Goal: Information Seeking & Learning: Learn about a topic

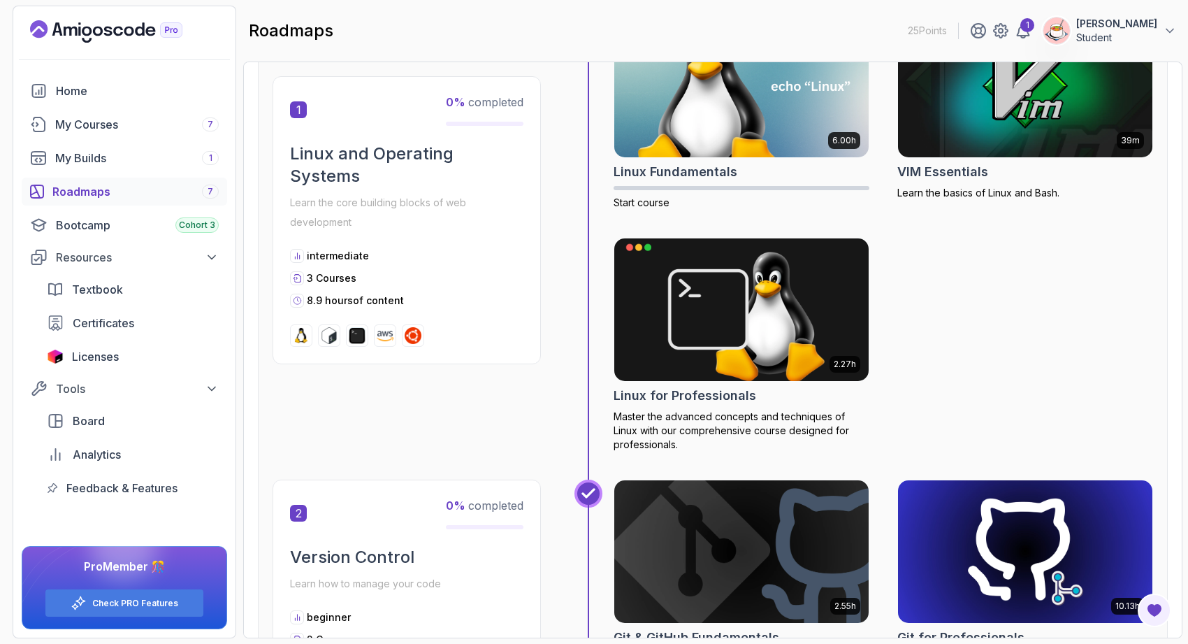
scroll to position [319, 0]
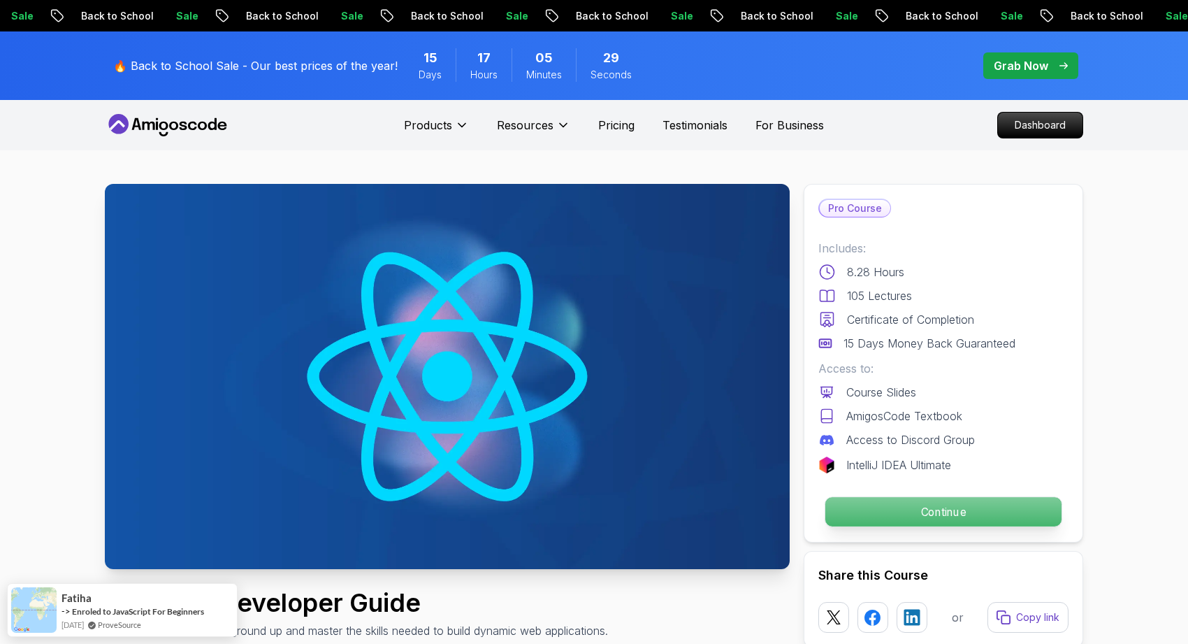
click at [881, 500] on p "Continue" at bounding box center [943, 511] width 236 height 29
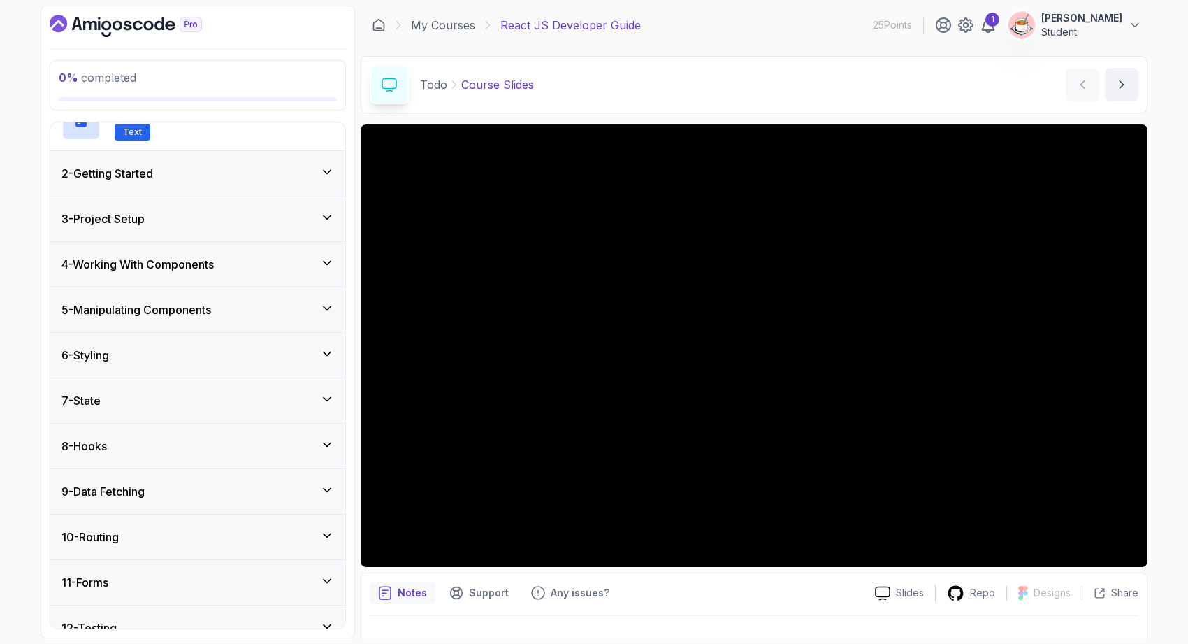
scroll to position [136, 0]
click at [203, 498] on div "9 - Data Fetching" at bounding box center [197, 490] width 295 height 45
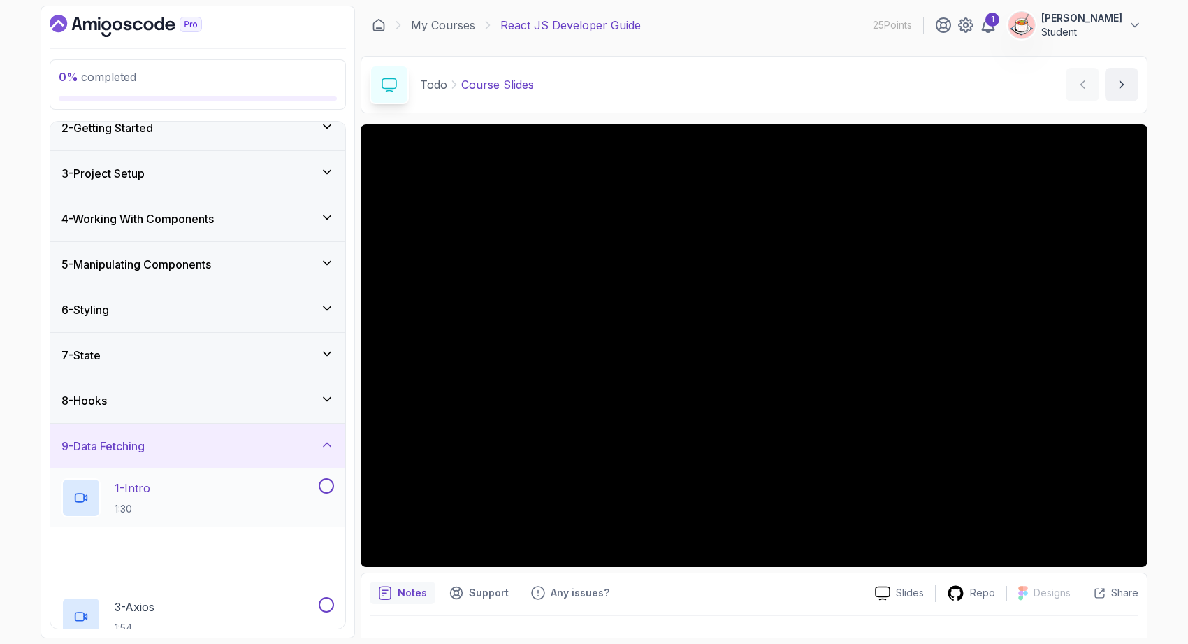
scroll to position [61, 0]
click at [232, 522] on div "1 - Intro 1:30" at bounding box center [197, 497] width 295 height 59
click at [231, 573] on div "2 - Fetch 12:40" at bounding box center [188, 556] width 254 height 39
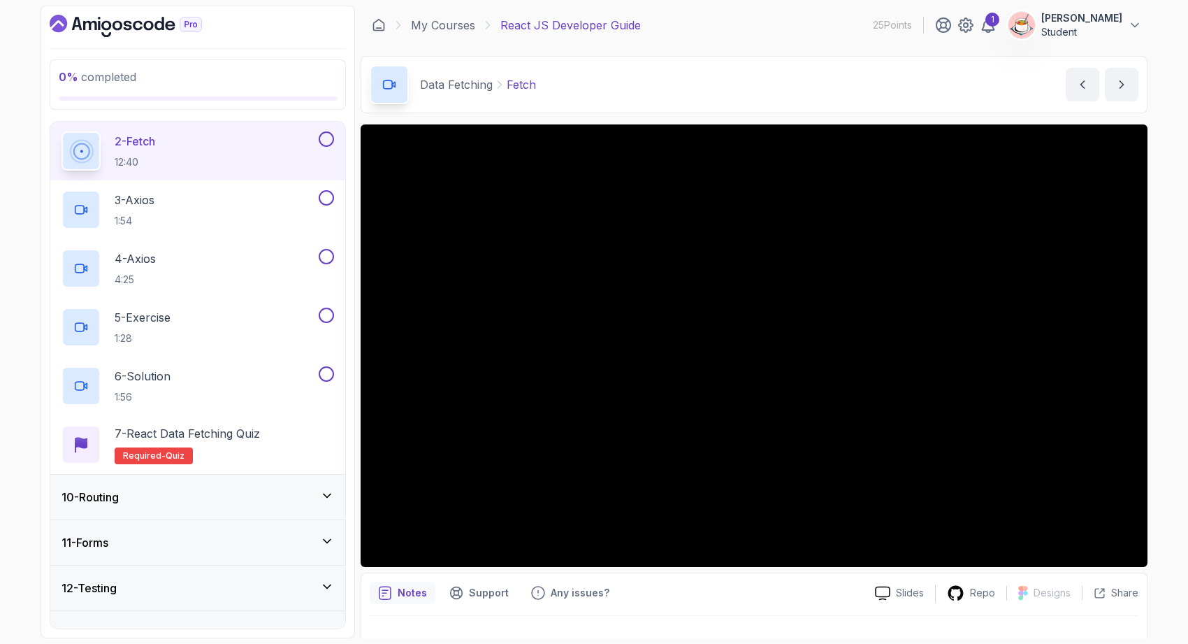
scroll to position [546, 0]
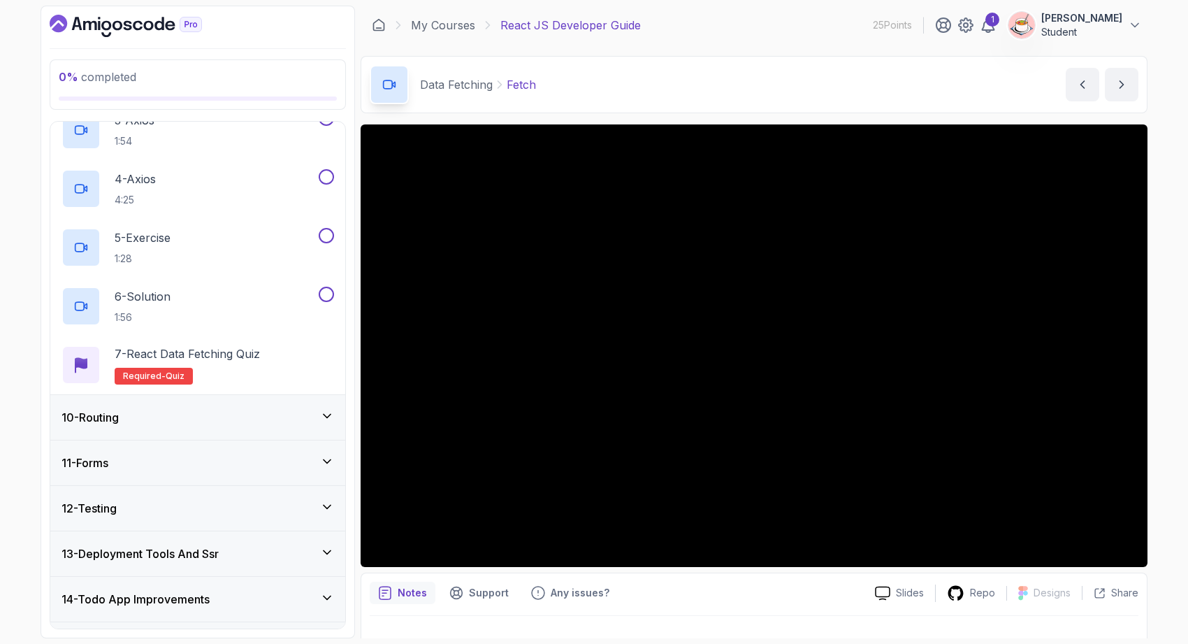
click at [246, 503] on div "12 - Testing" at bounding box center [197, 508] width 273 height 17
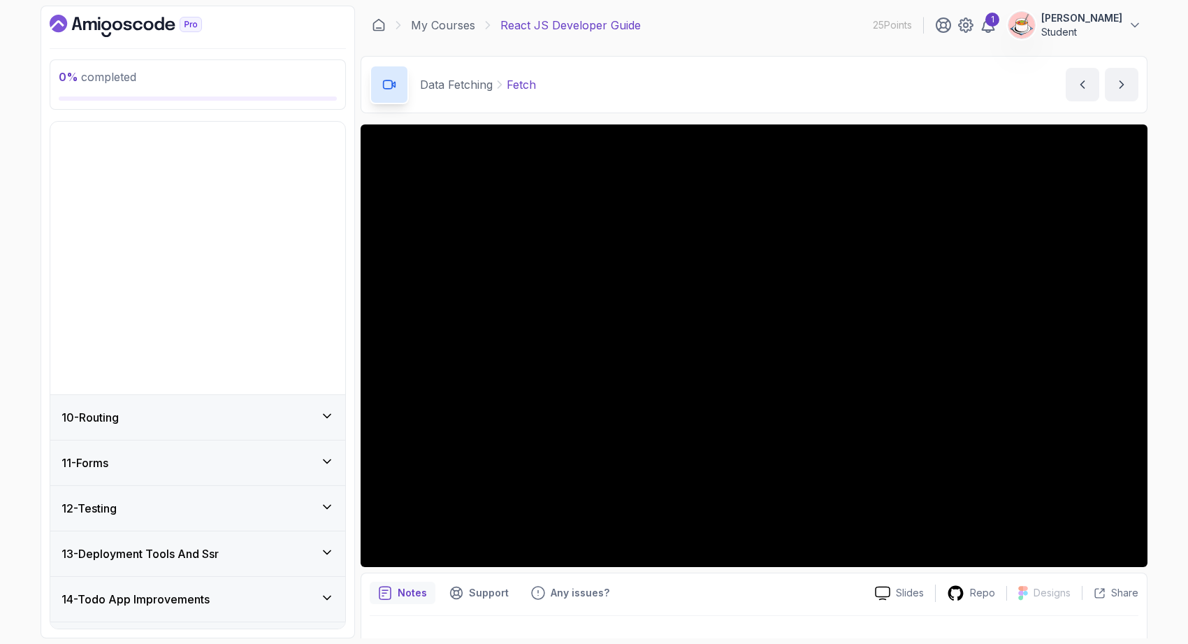
scroll to position [174, 0]
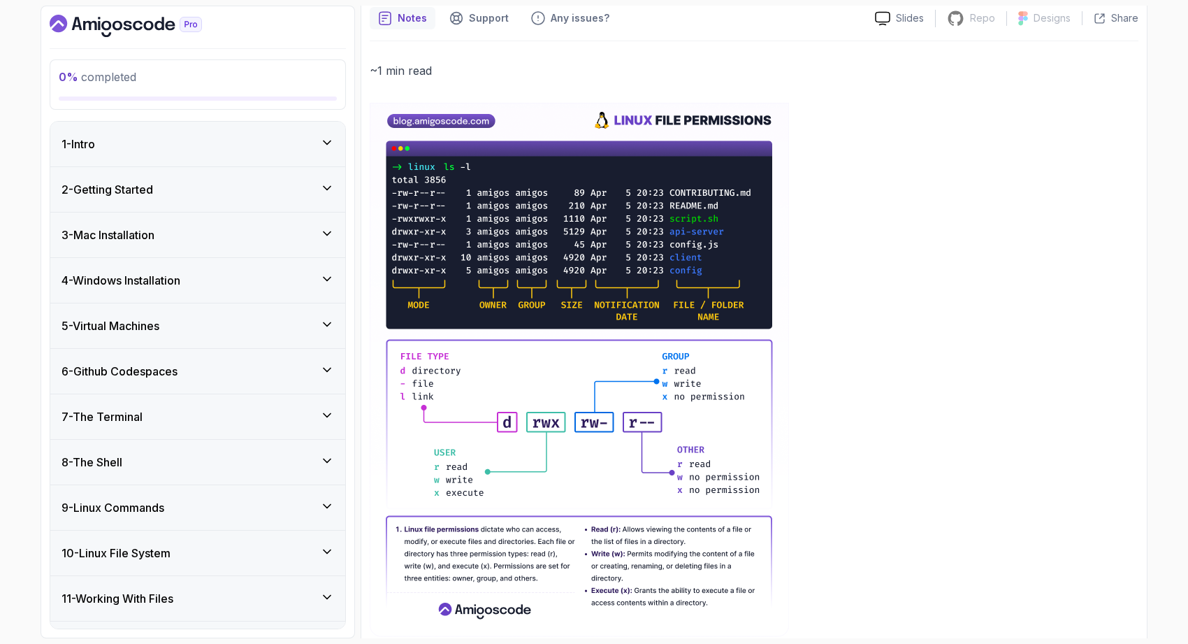
scroll to position [176, 0]
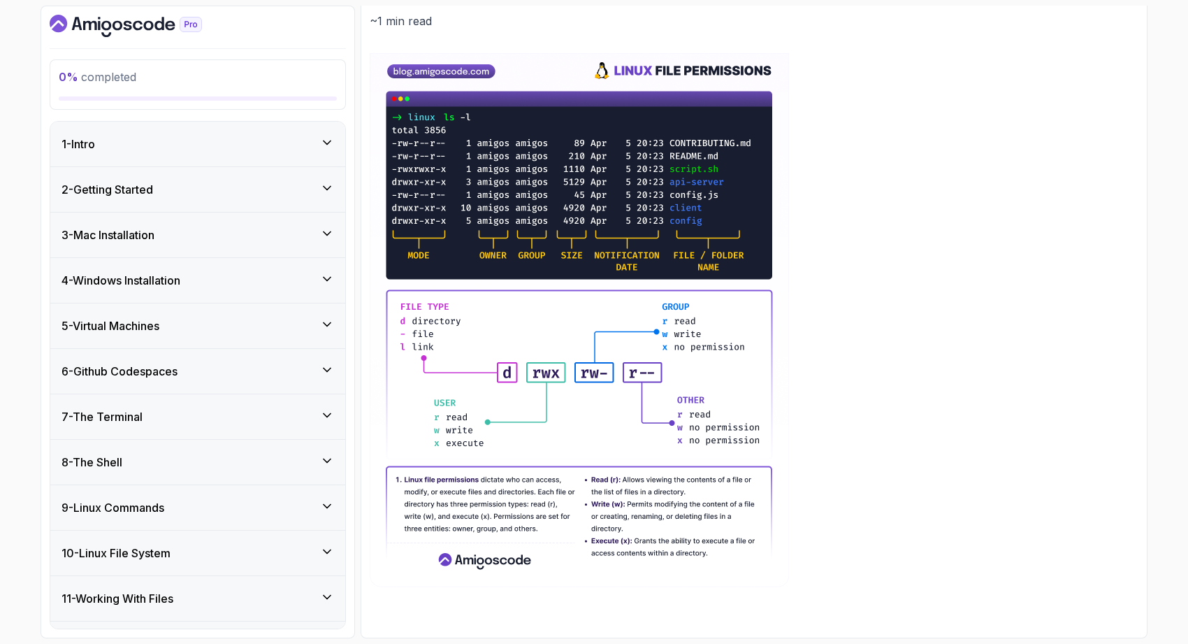
click at [315, 158] on div "1 - Intro" at bounding box center [197, 144] width 295 height 45
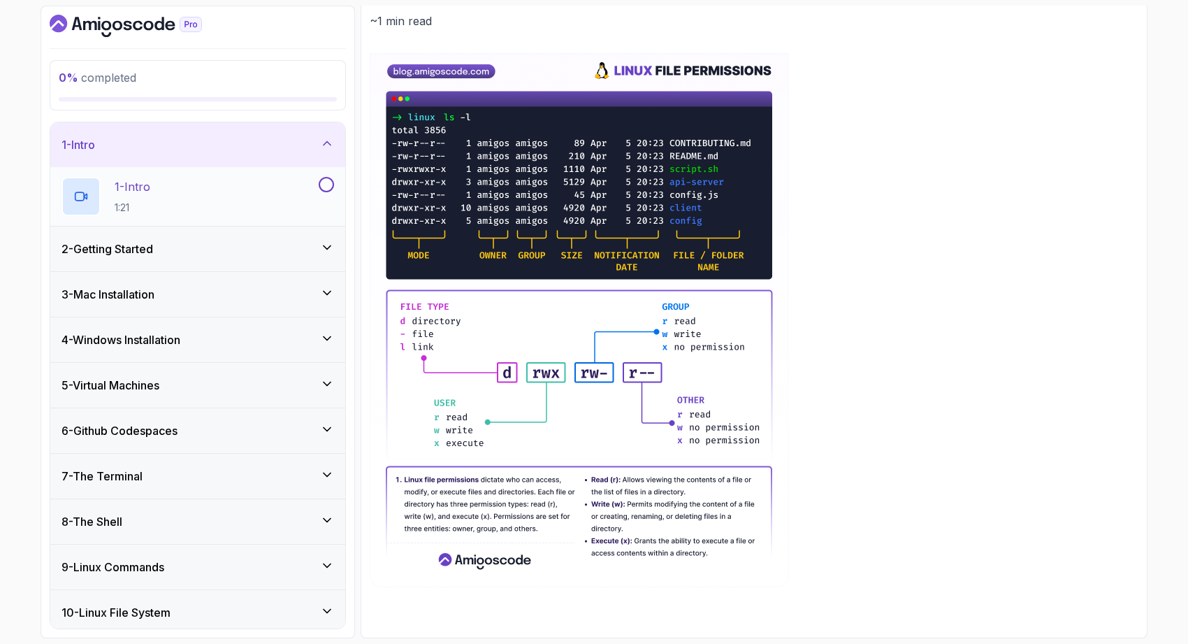
click at [306, 196] on div "1 - Intro 1:21" at bounding box center [188, 196] width 254 height 39
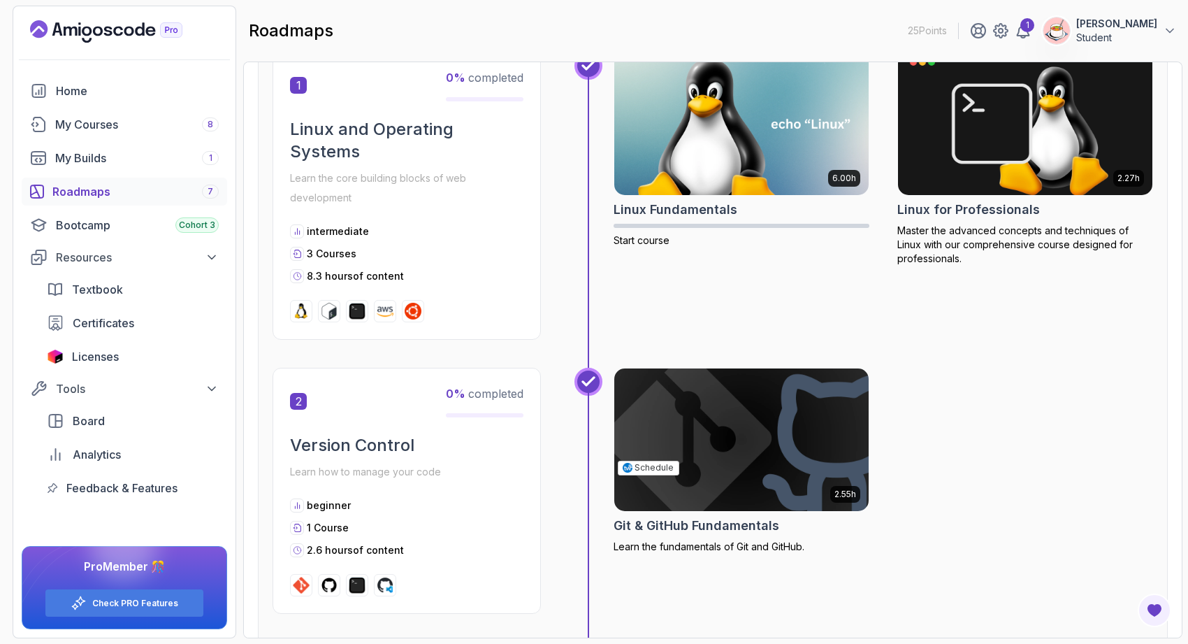
scroll to position [310, 0]
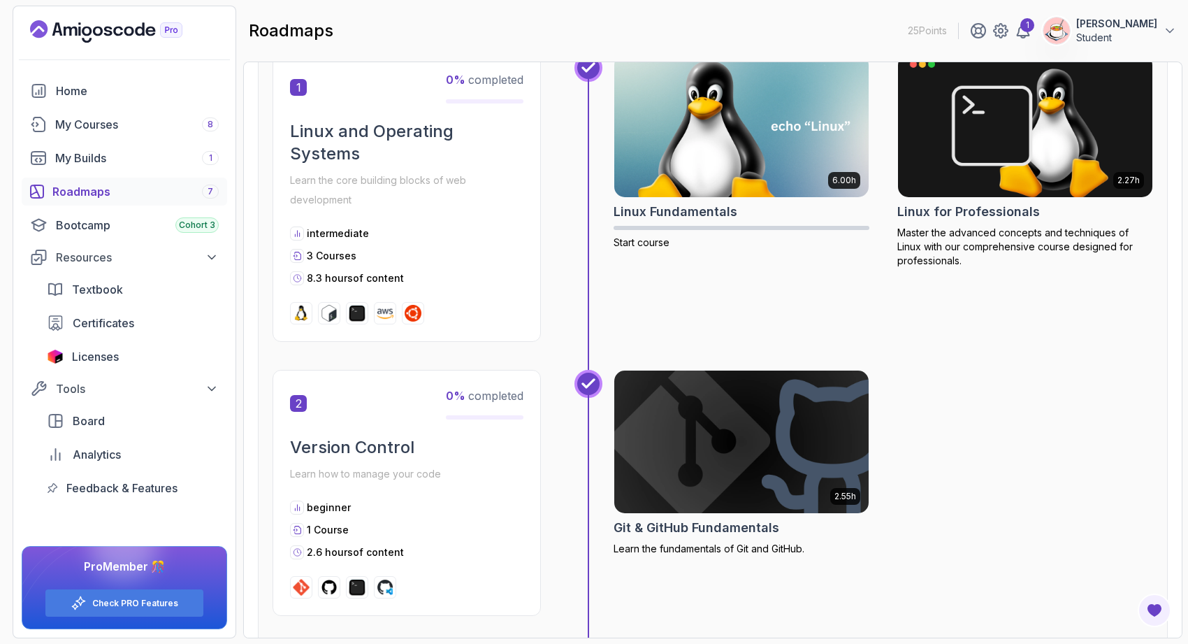
click at [484, 478] on p "Learn how to manage your code" at bounding box center [406, 474] width 233 height 20
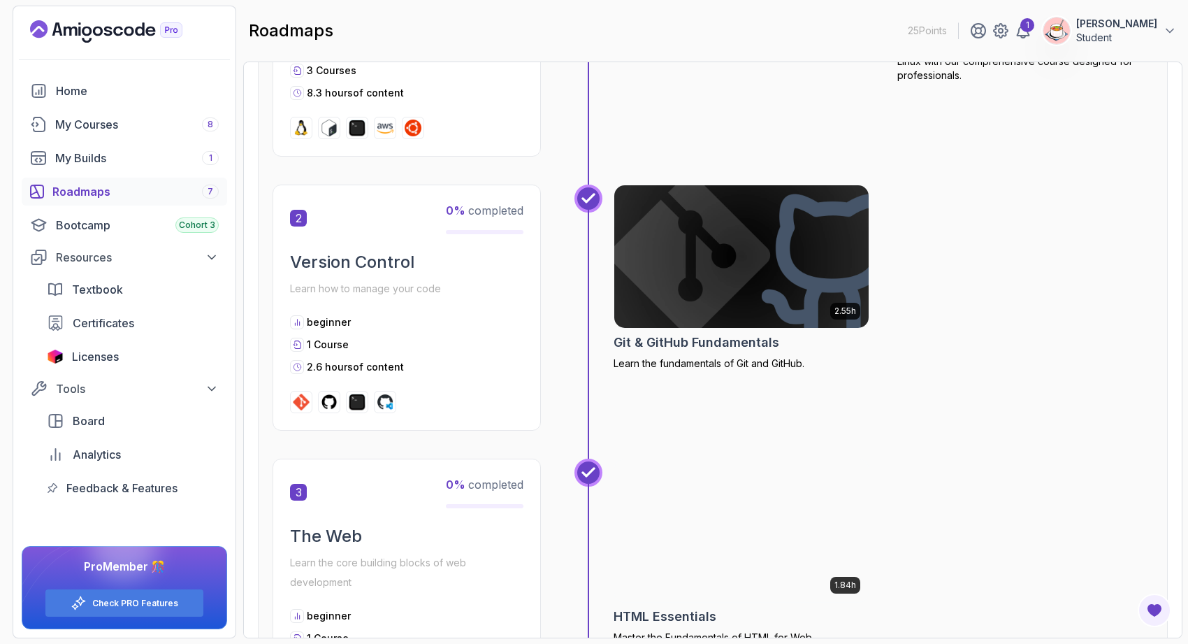
scroll to position [0, 0]
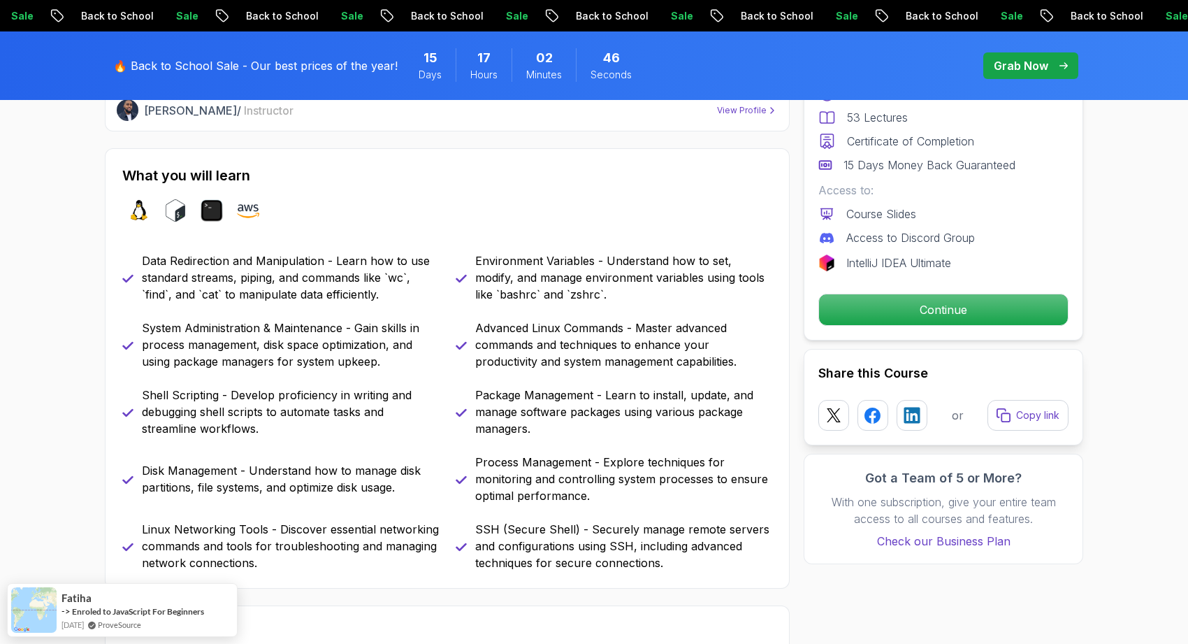
scroll to position [658, 0]
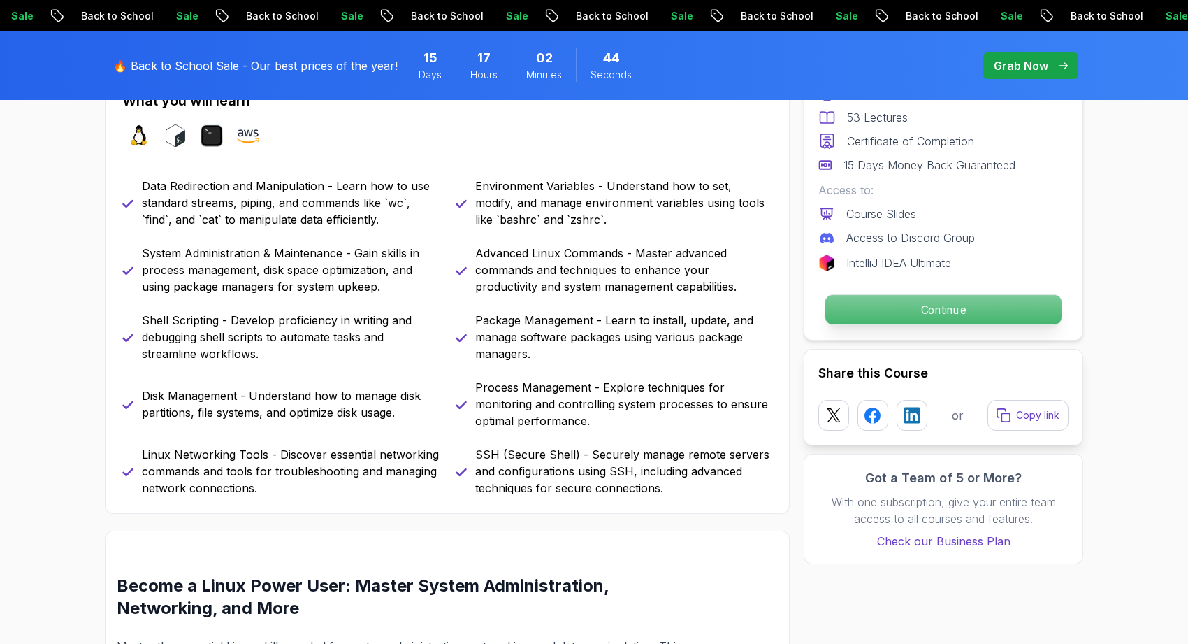
click at [854, 315] on p "Continue" at bounding box center [943, 309] width 236 height 29
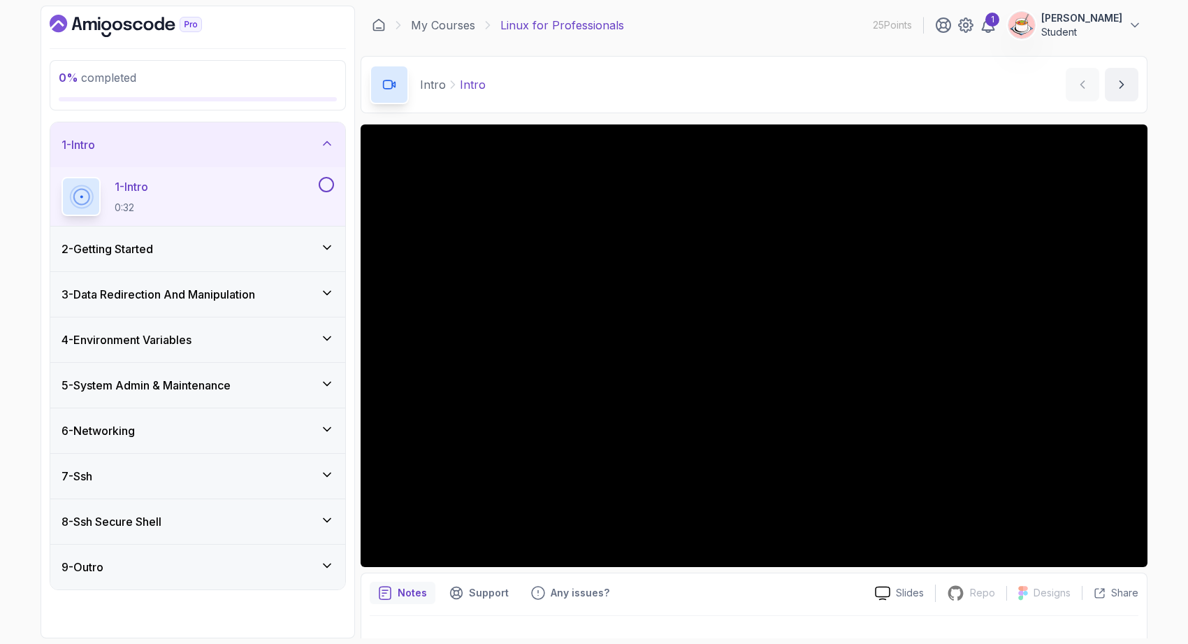
click at [141, 439] on div "6 - Networking" at bounding box center [197, 430] width 295 height 45
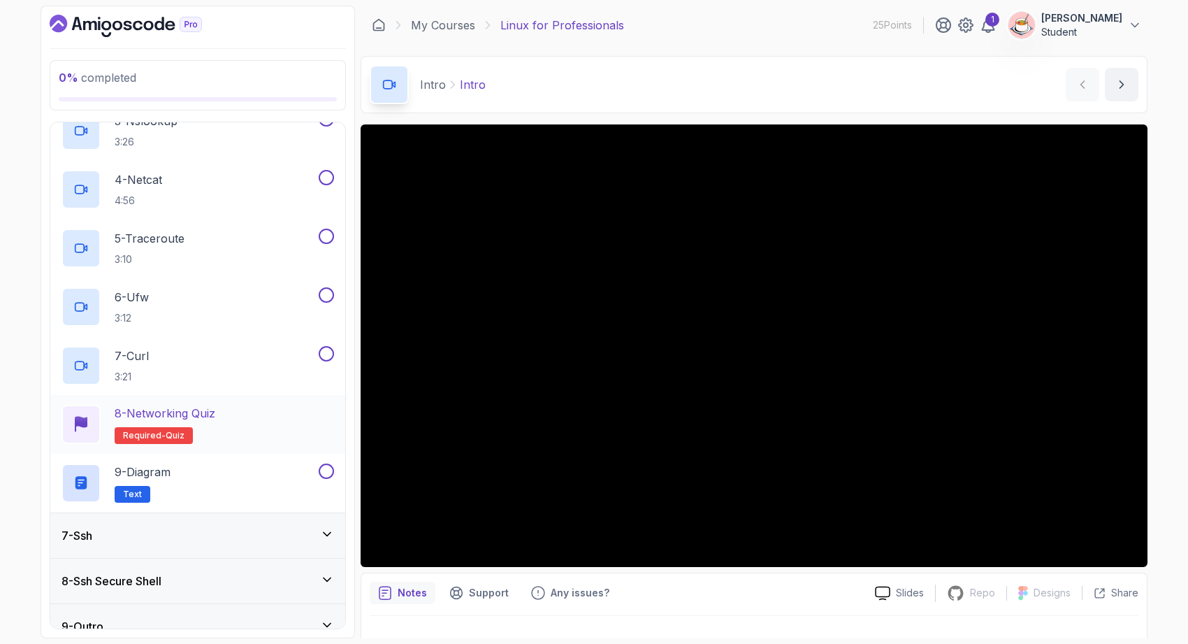
scroll to position [409, 0]
click at [144, 544] on div "7 - Ssh" at bounding box center [197, 536] width 273 height 17
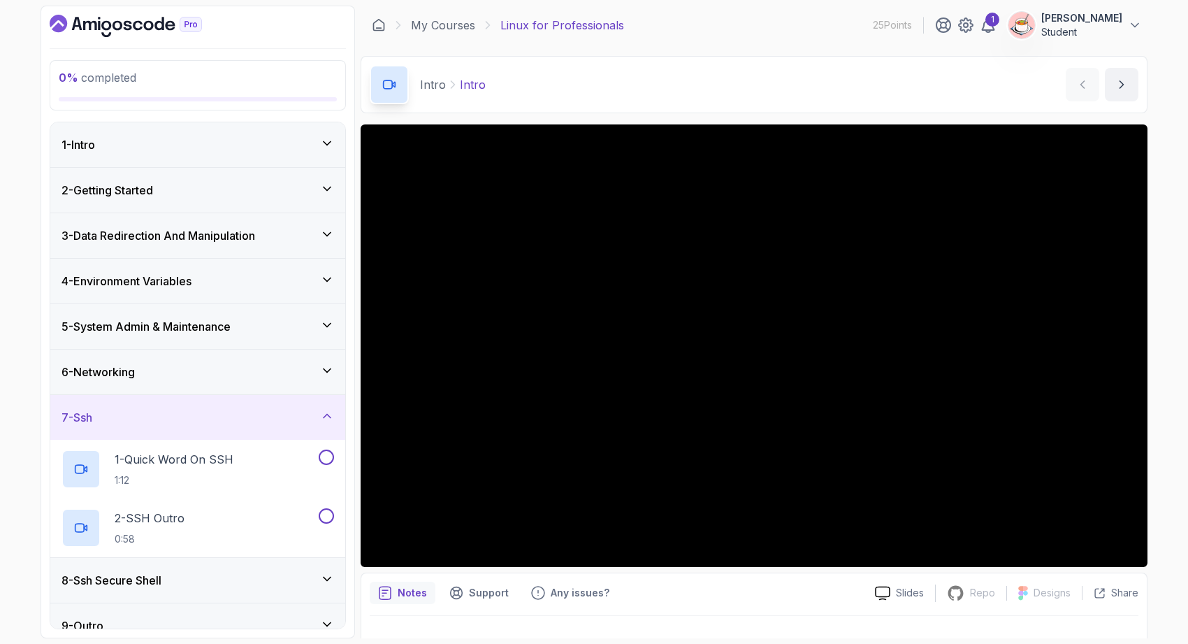
scroll to position [20, 0]
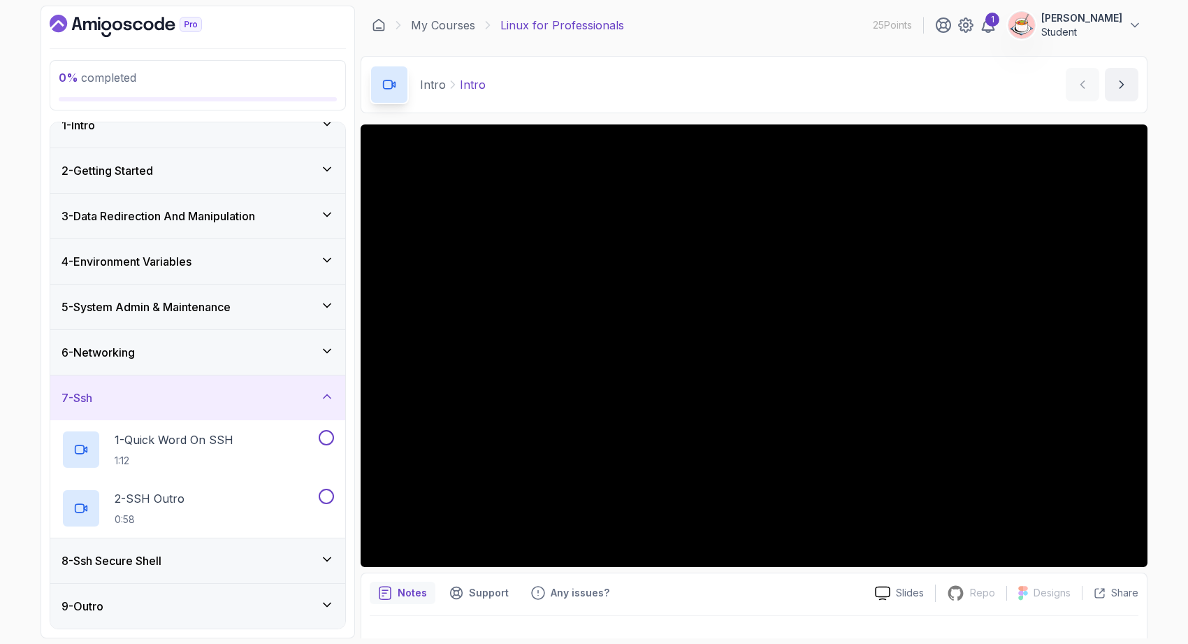
click at [221, 391] on div "7 - Ssh" at bounding box center [197, 397] width 273 height 17
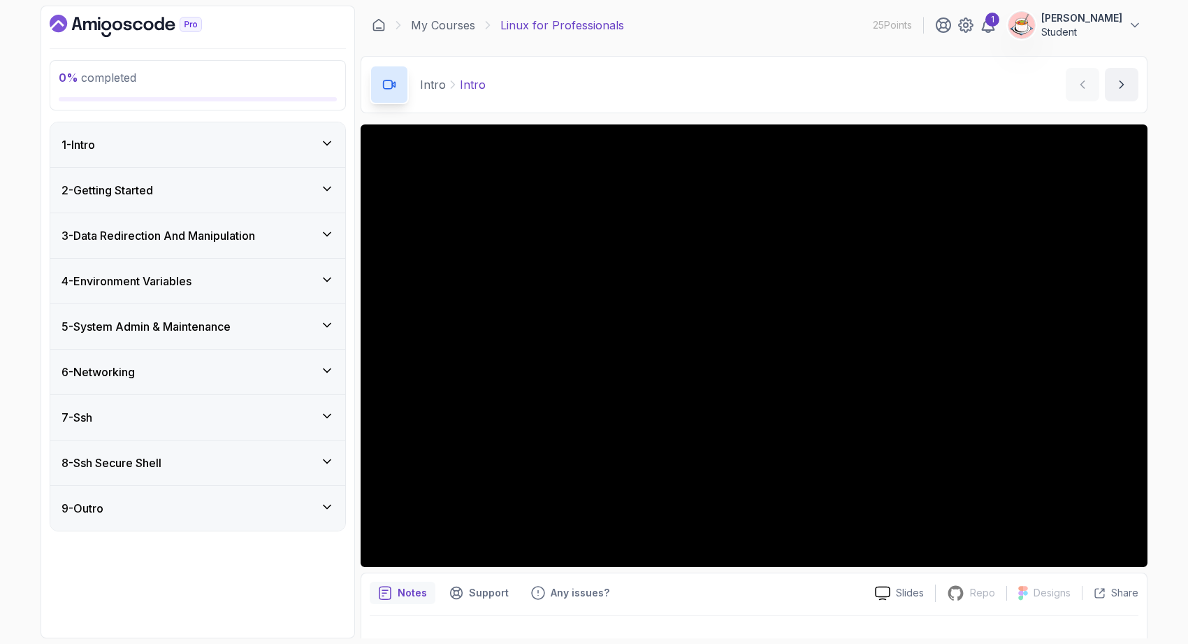
click at [231, 329] on h3 "5 - System Admin & Maintenance" at bounding box center [145, 326] width 169 height 17
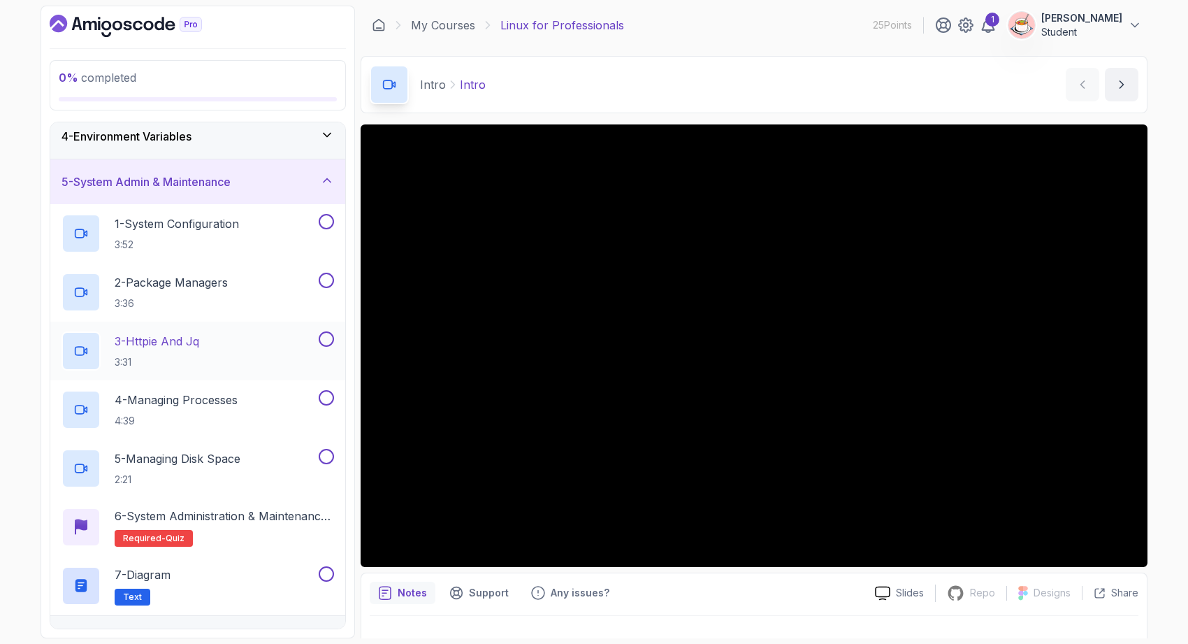
scroll to position [145, 0]
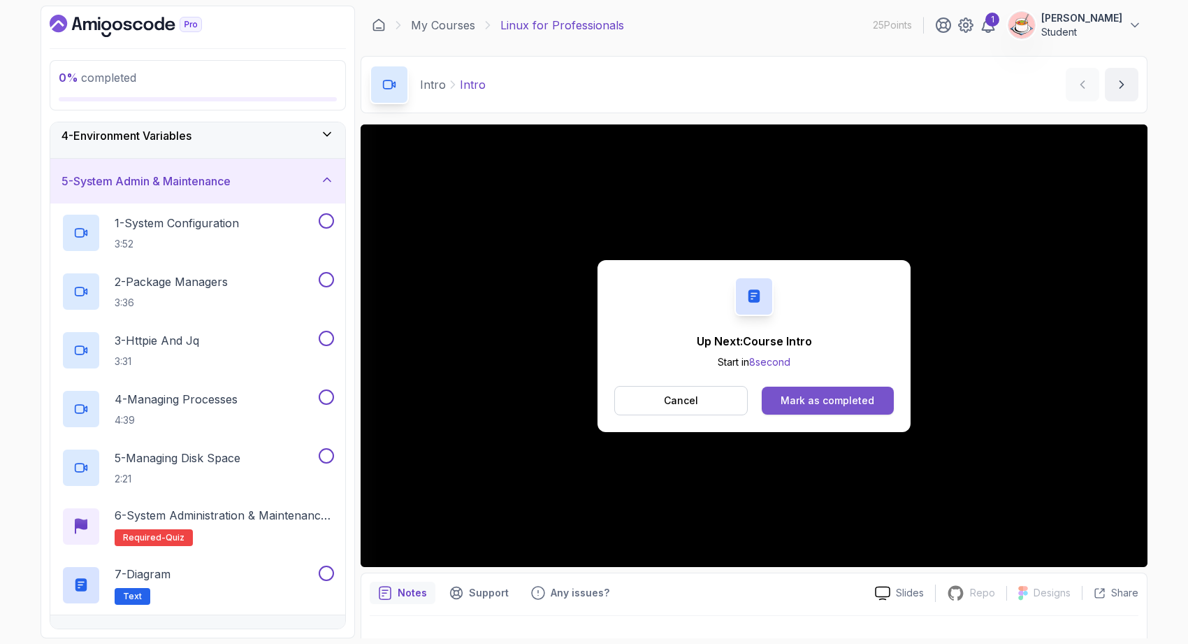
click at [826, 407] on button "Mark as completed" at bounding box center [828, 400] width 132 height 28
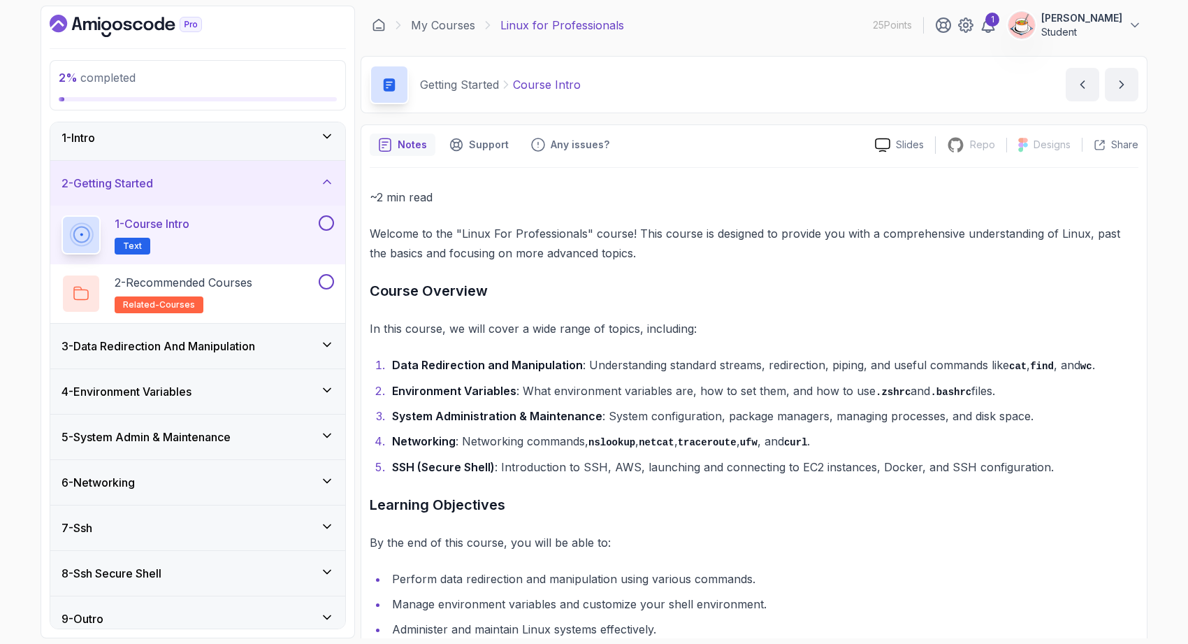
scroll to position [20, 0]
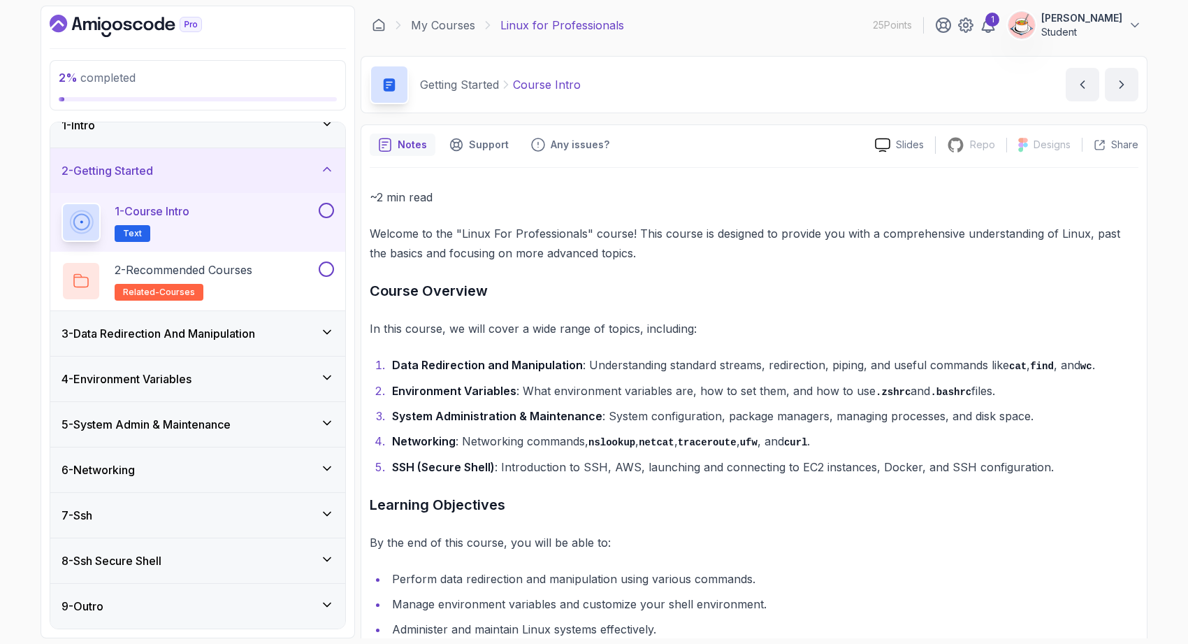
click at [307, 341] on div "3 - Data Redirection And Manipulation" at bounding box center [197, 333] width 273 height 17
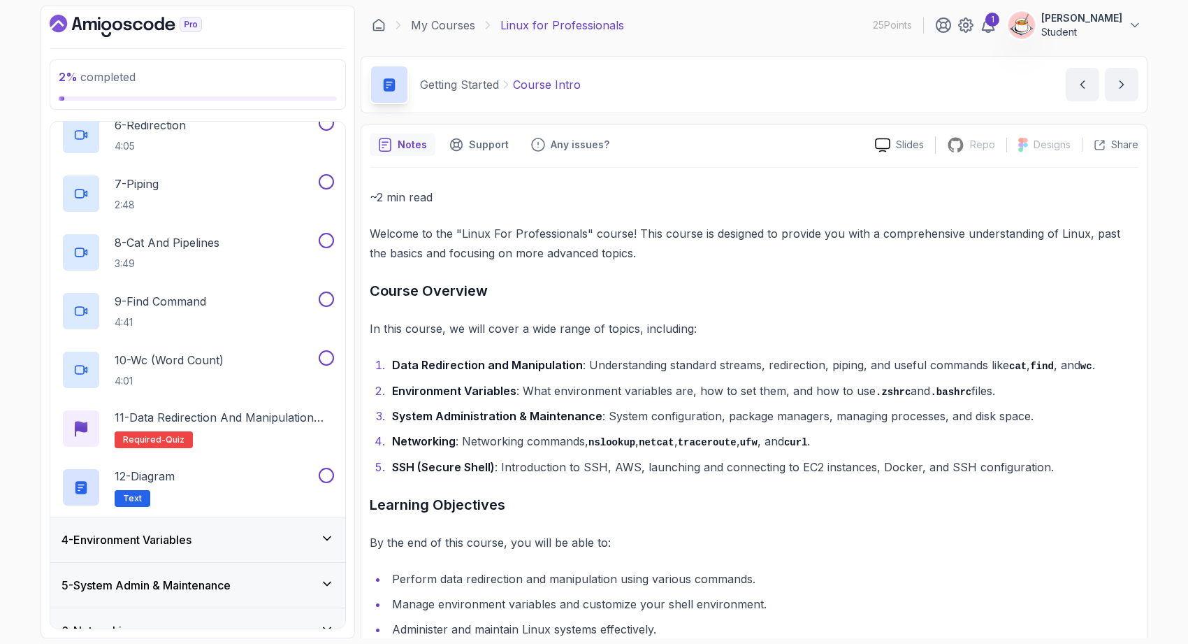
scroll to position [500, 0]
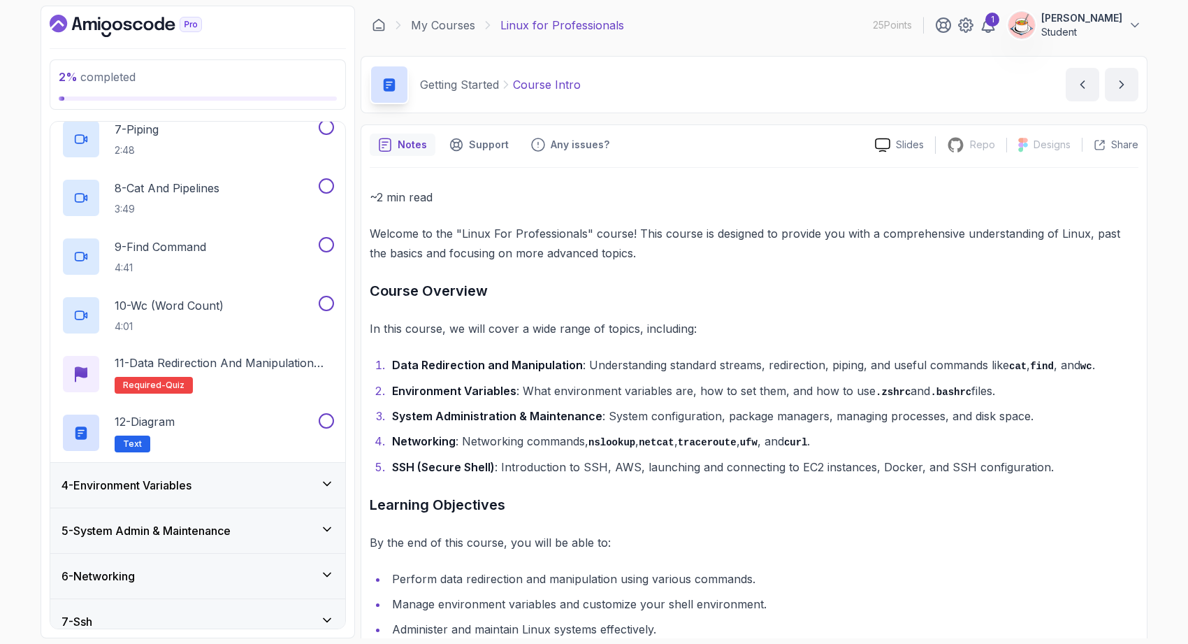
click at [271, 484] on div "4 - Environment Variables" at bounding box center [197, 485] width 273 height 17
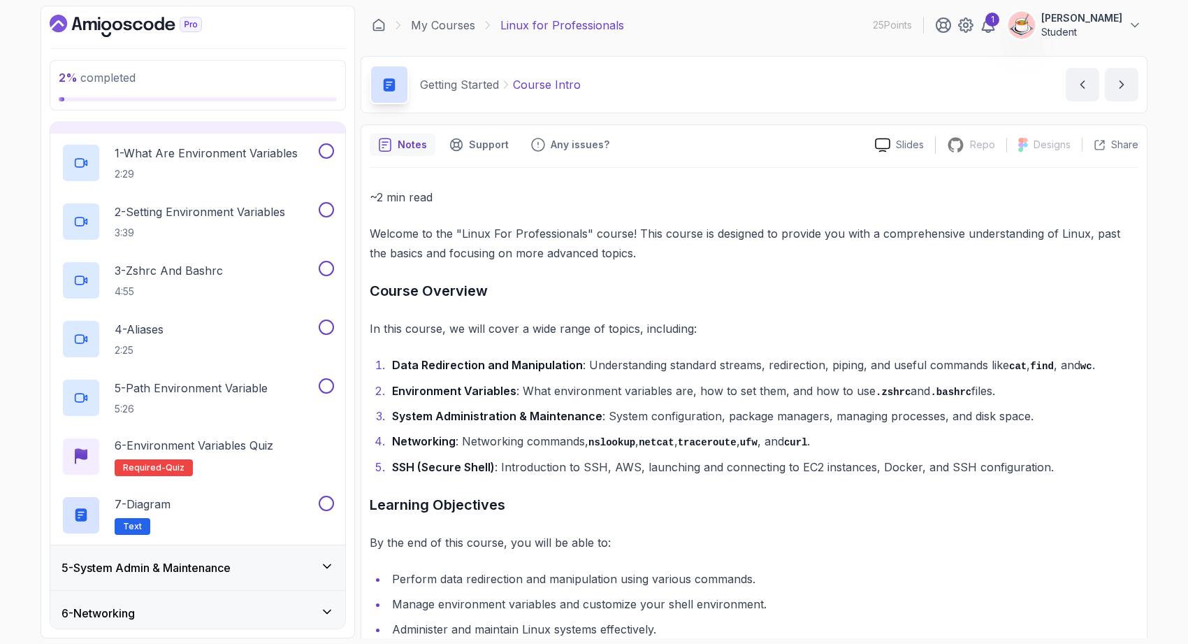
scroll to position [312, 0]
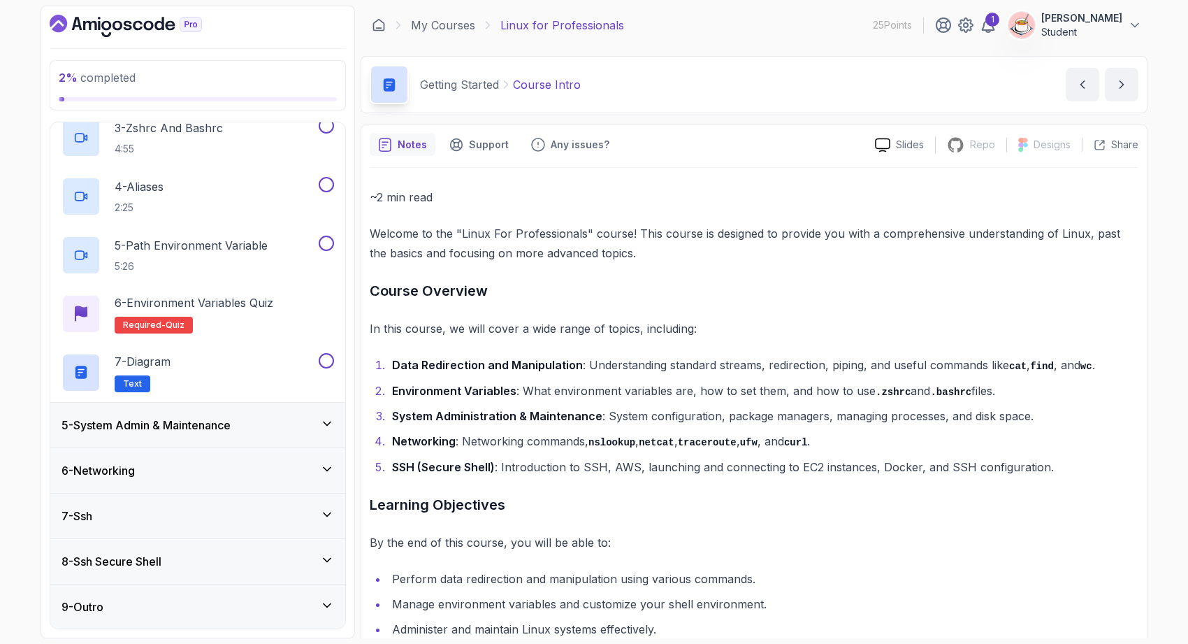
click at [273, 425] on div "5 - System Admin & Maintenance" at bounding box center [197, 424] width 273 height 17
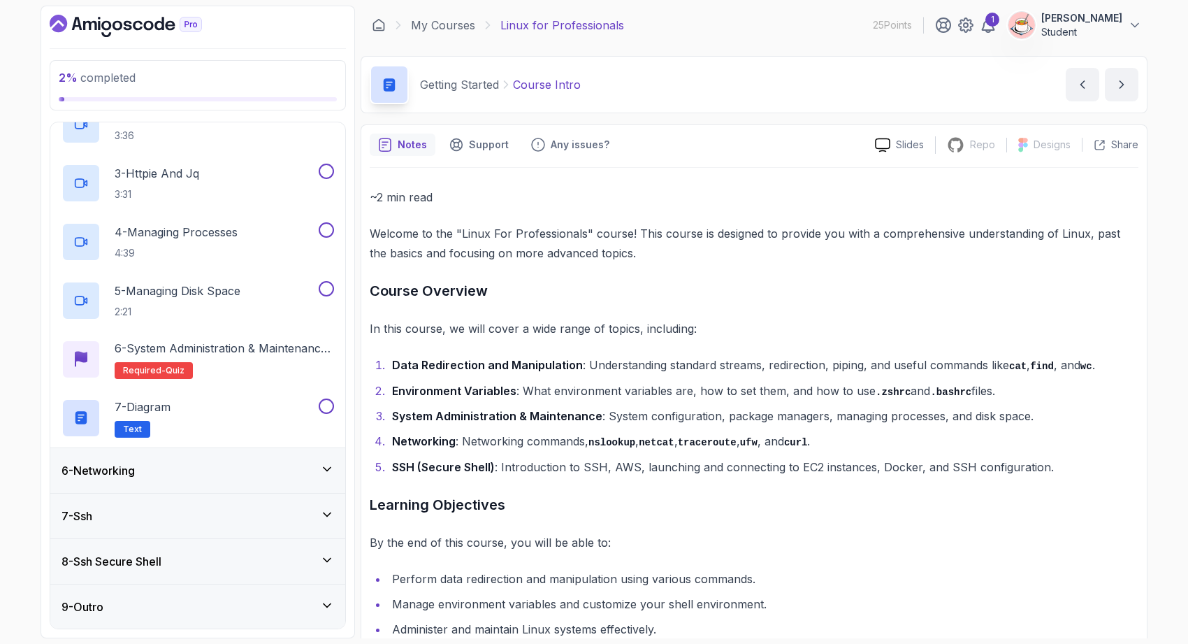
click at [249, 488] on div "6 - Networking" at bounding box center [197, 470] width 295 height 45
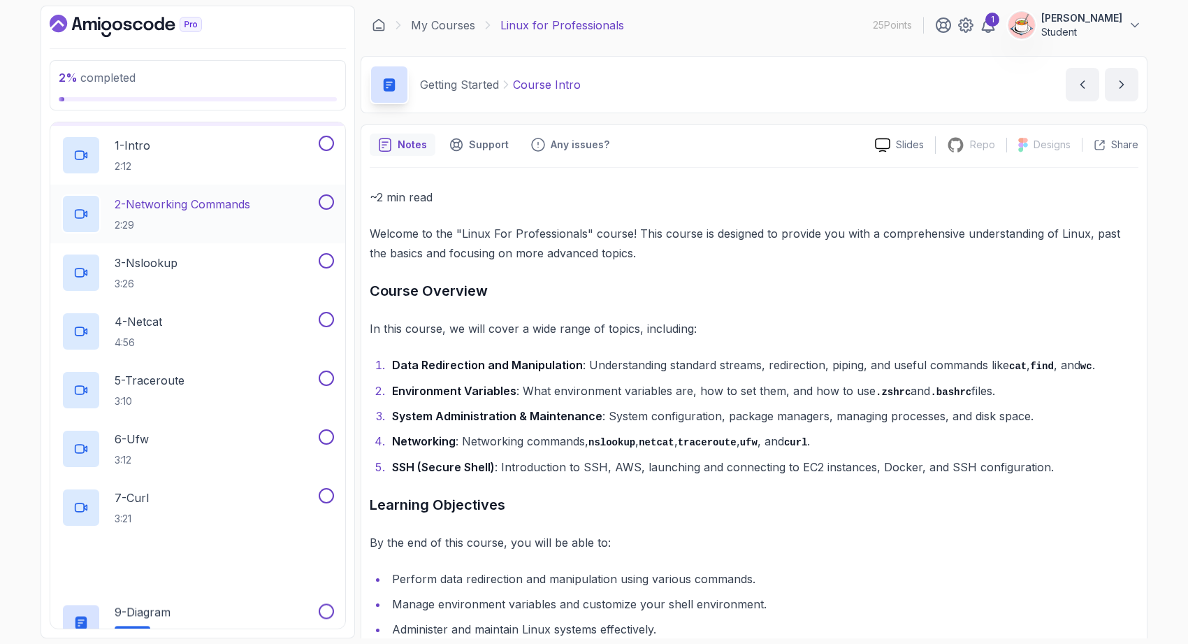
scroll to position [430, 0]
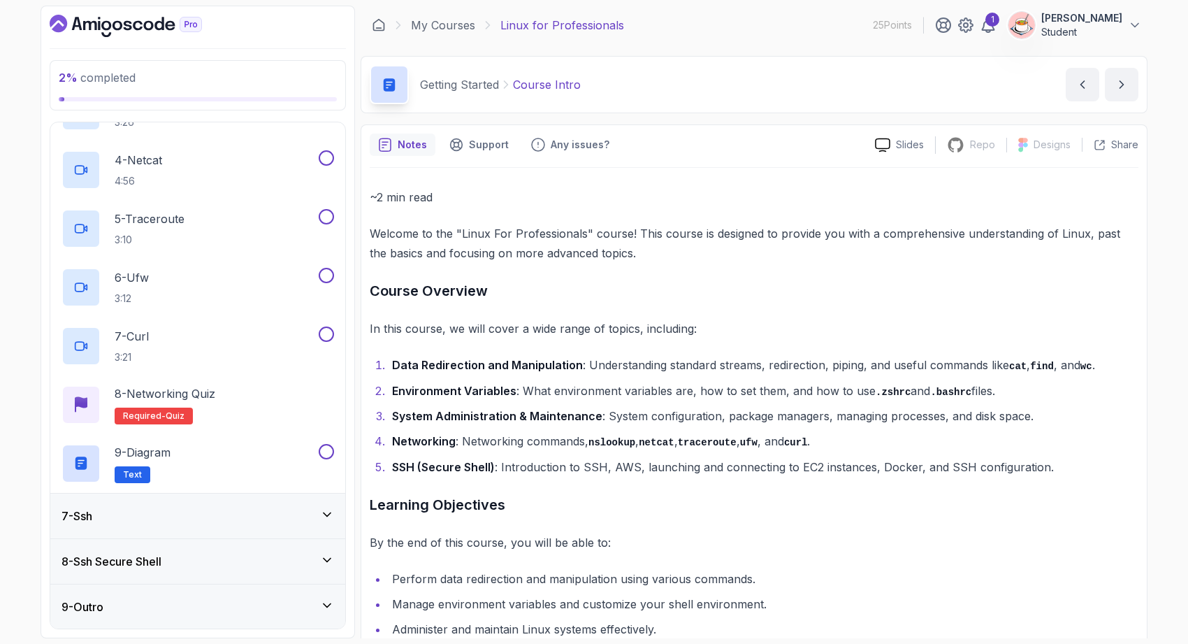
click at [238, 526] on div "7 - Ssh" at bounding box center [197, 515] width 295 height 45
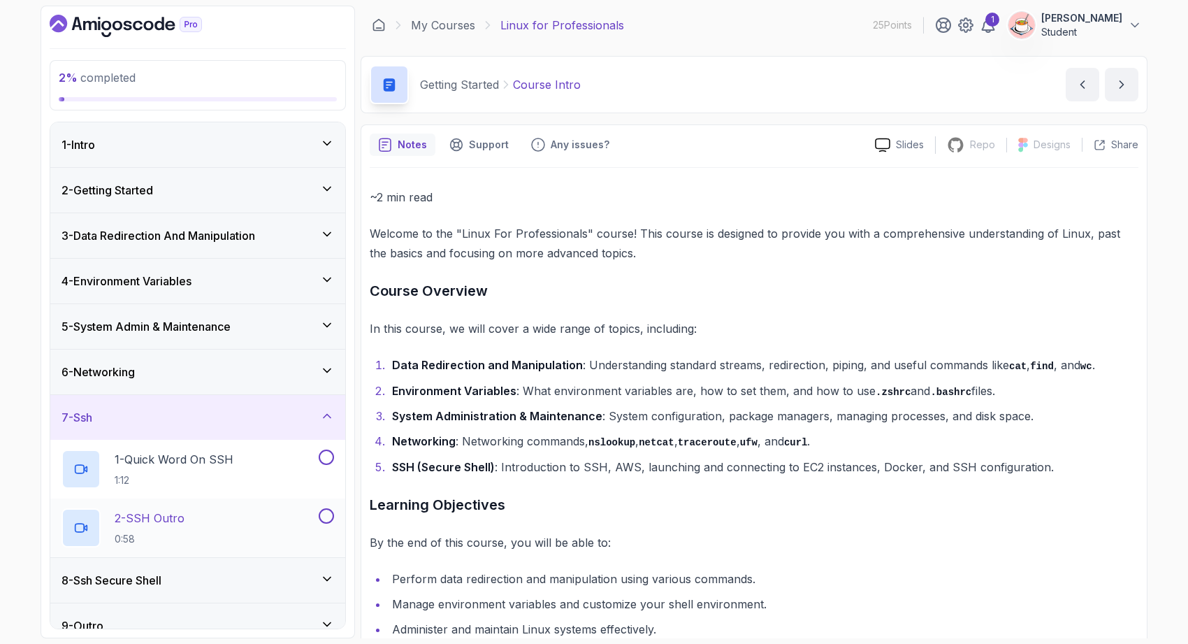
scroll to position [20, 0]
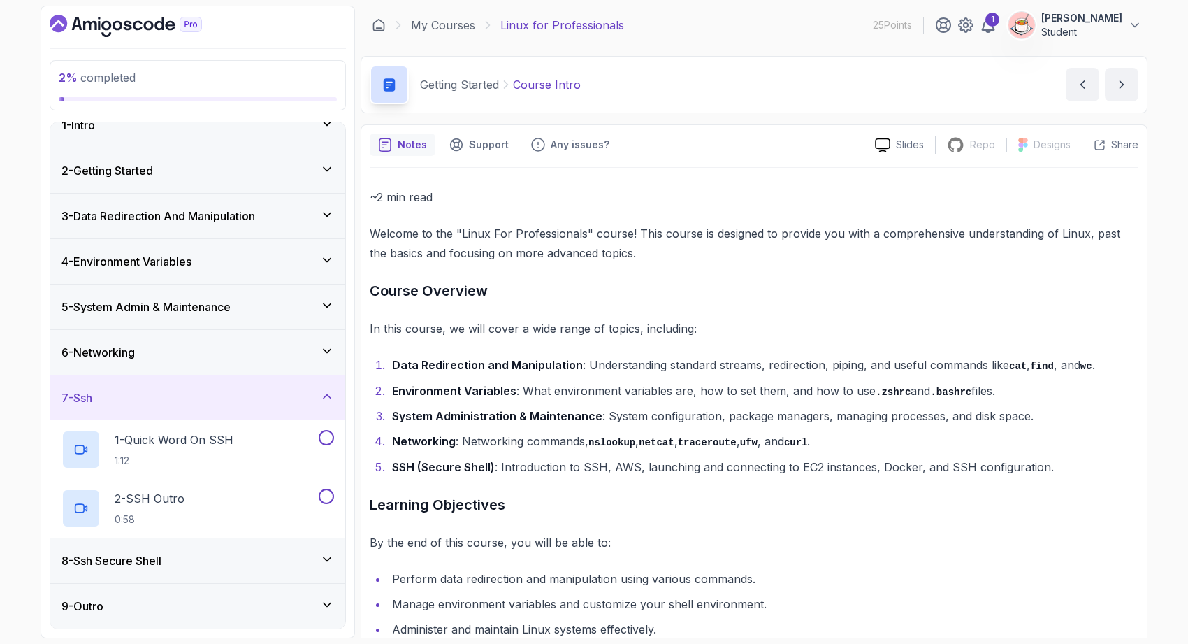
click at [231, 564] on div "8 - Ssh Secure Shell" at bounding box center [197, 560] width 273 height 17
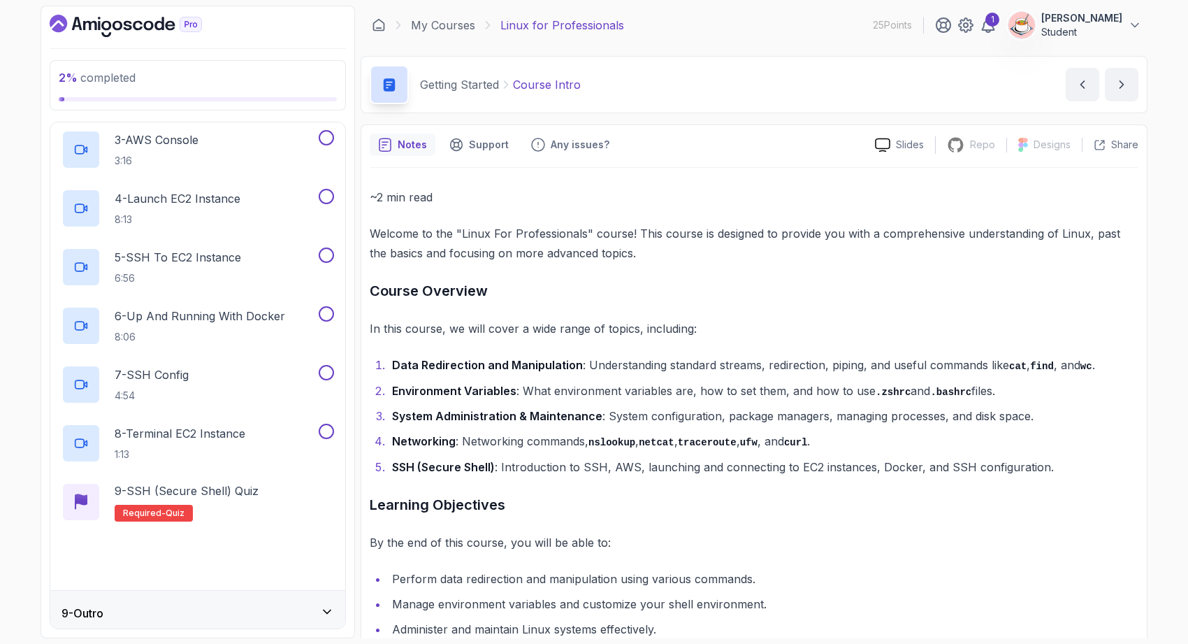
scroll to position [488, 0]
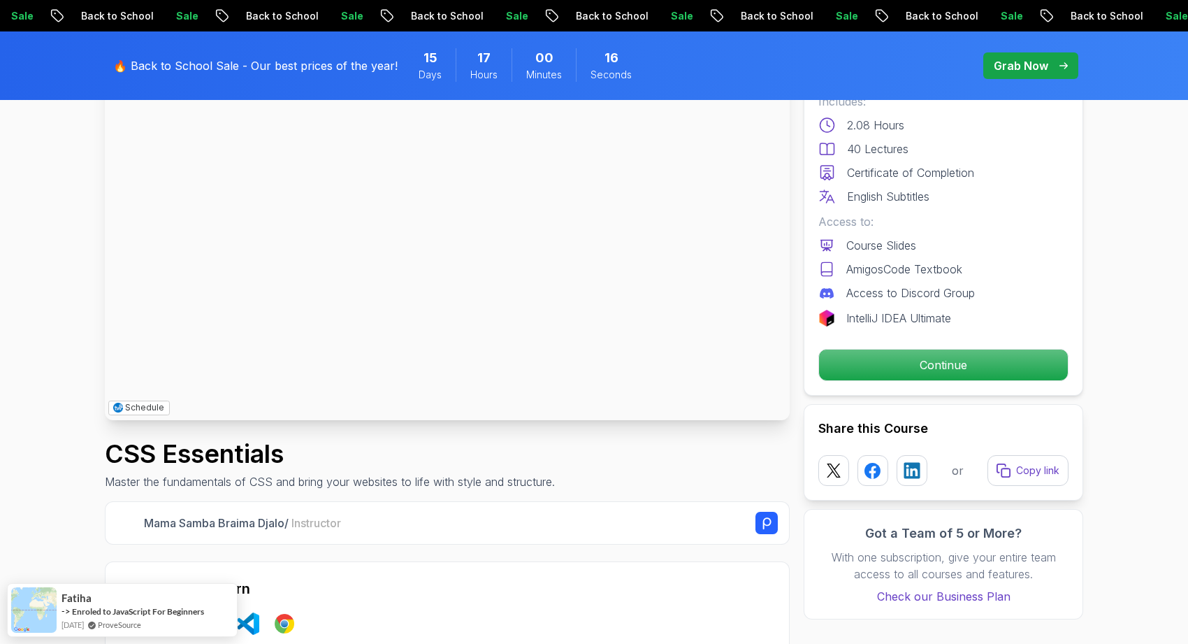
scroll to position [311, 0]
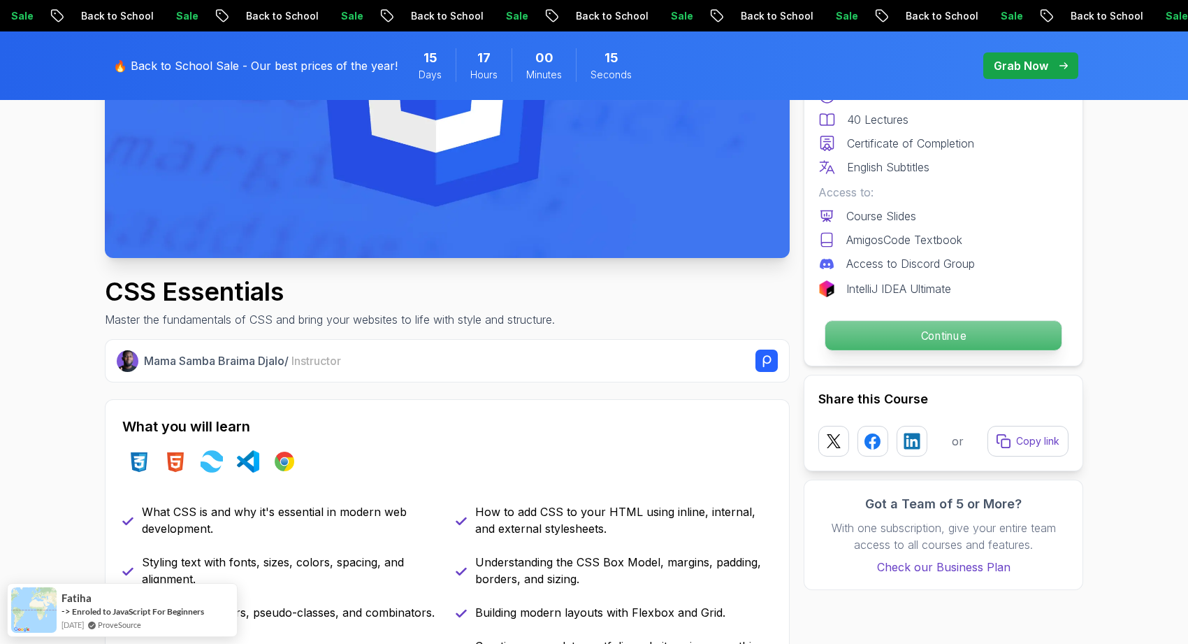
click at [945, 338] on p "Continue" at bounding box center [943, 335] width 236 height 29
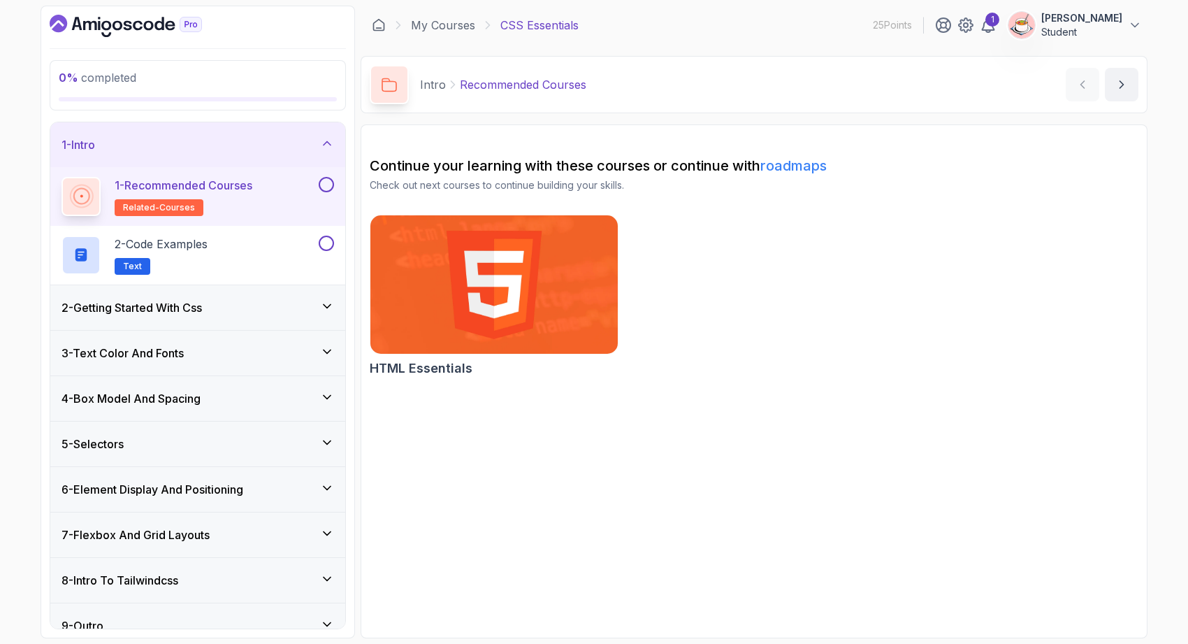
scroll to position [20, 0]
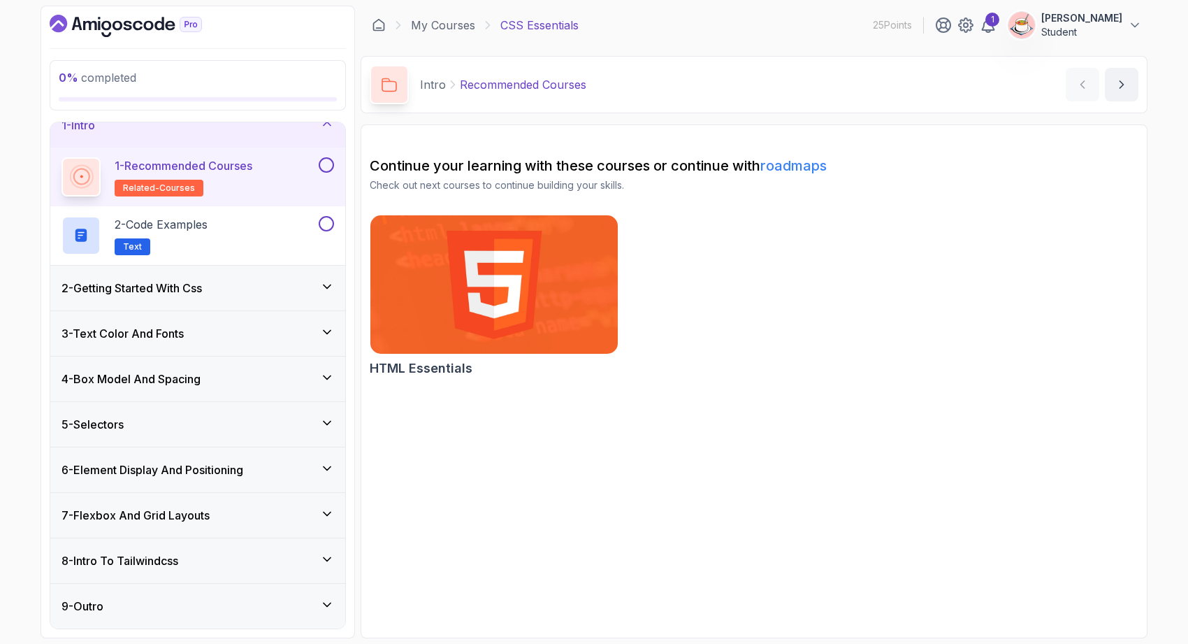
click at [254, 560] on div "8 - Intro To Tailwindcss" at bounding box center [197, 560] width 273 height 17
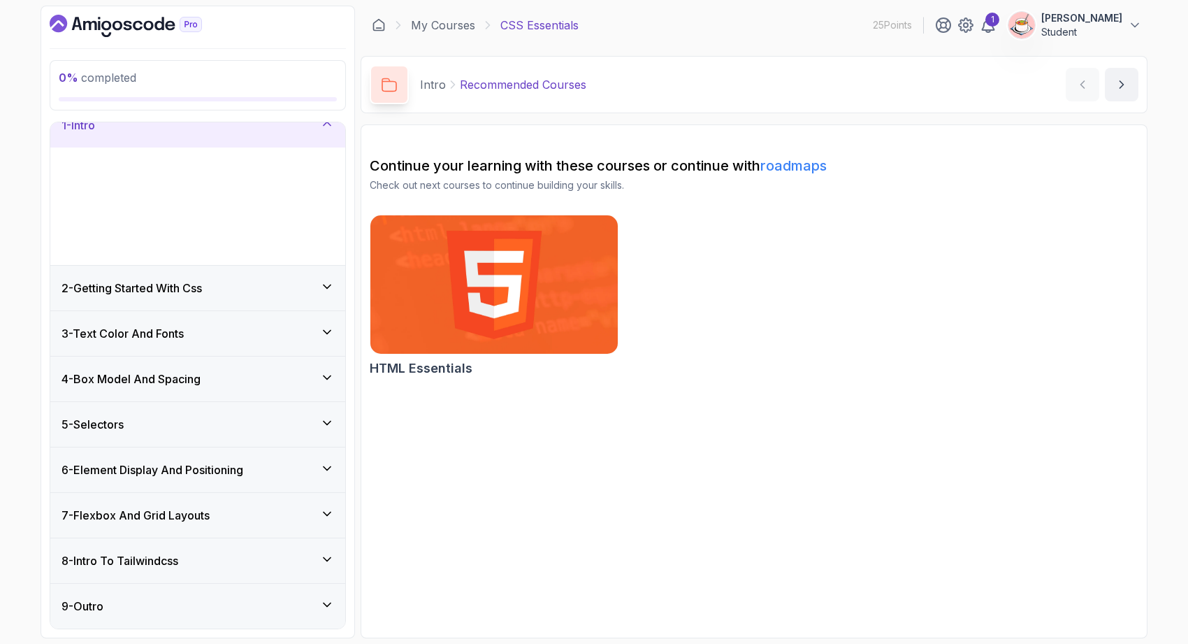
scroll to position [0, 0]
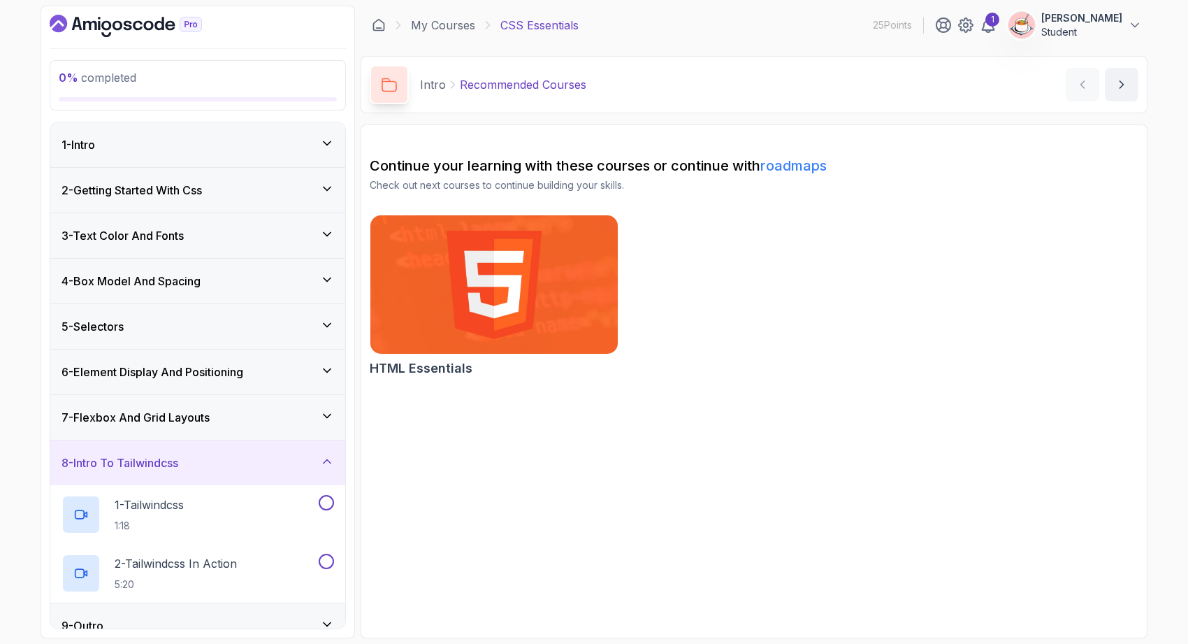
click at [254, 560] on div "2 - Tailwindcss In Action 5:20" at bounding box center [188, 572] width 254 height 39
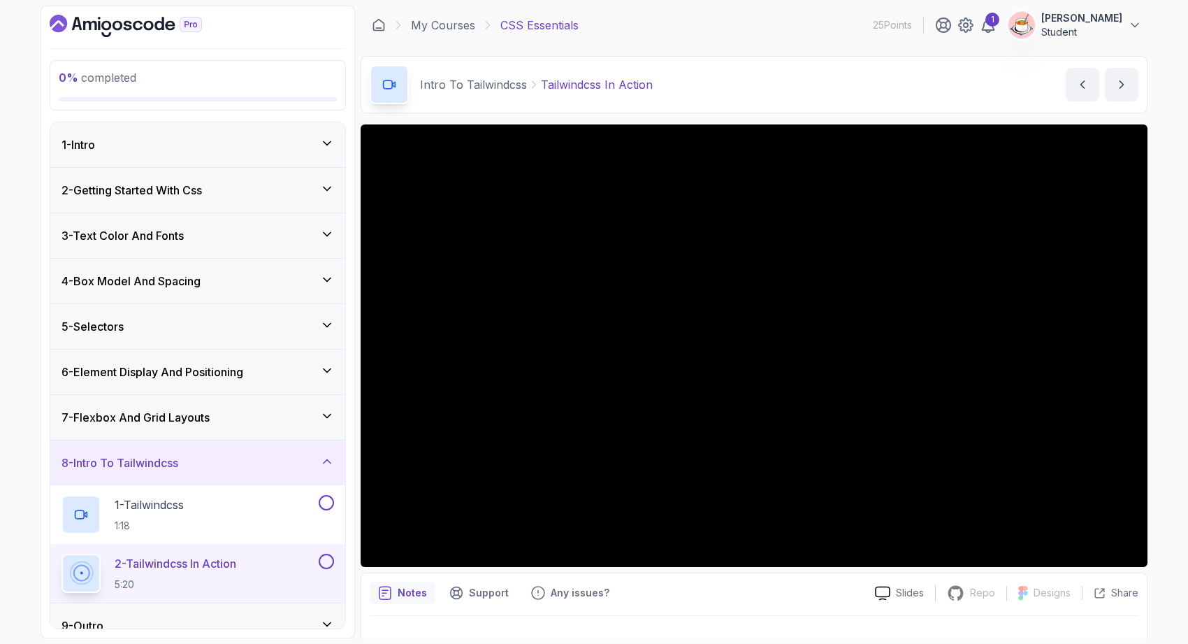
click at [299, 405] on div "7 - Flexbox And Grid Layouts" at bounding box center [197, 417] width 295 height 45
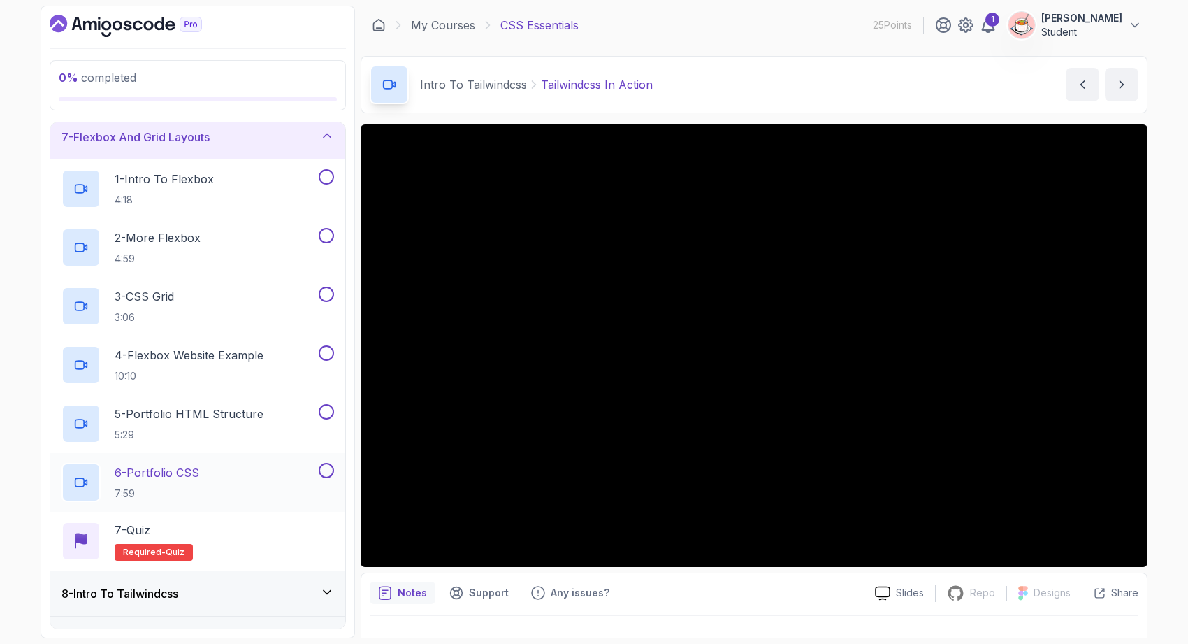
scroll to position [277, 0]
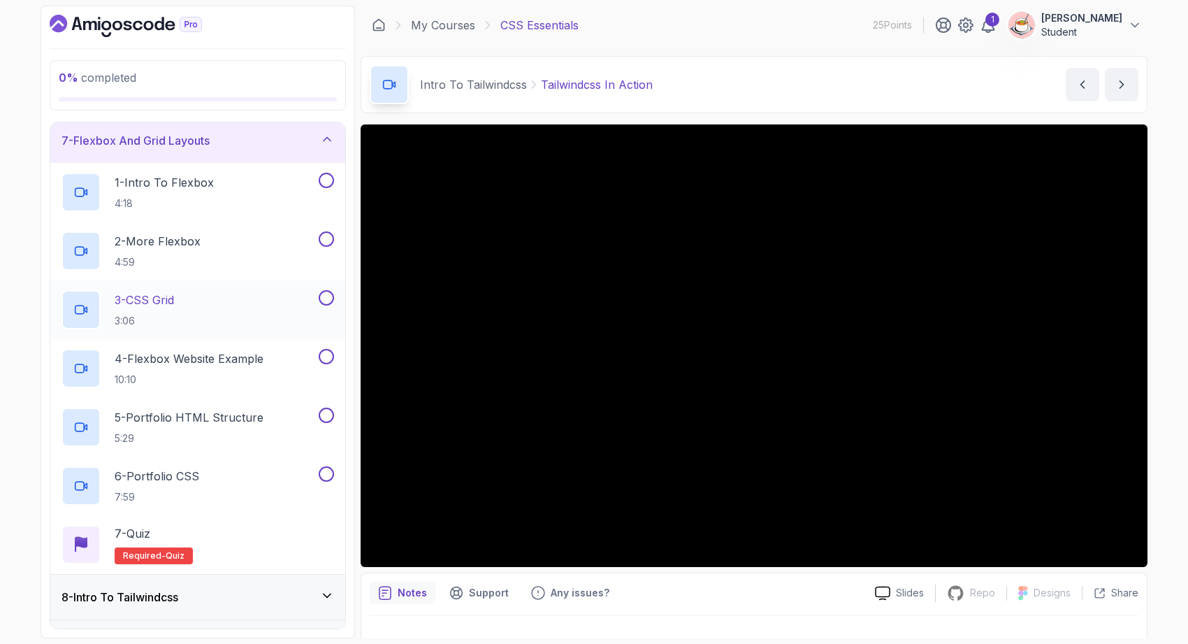
click at [275, 303] on div "3 - CSS Grid 3:06" at bounding box center [188, 309] width 254 height 39
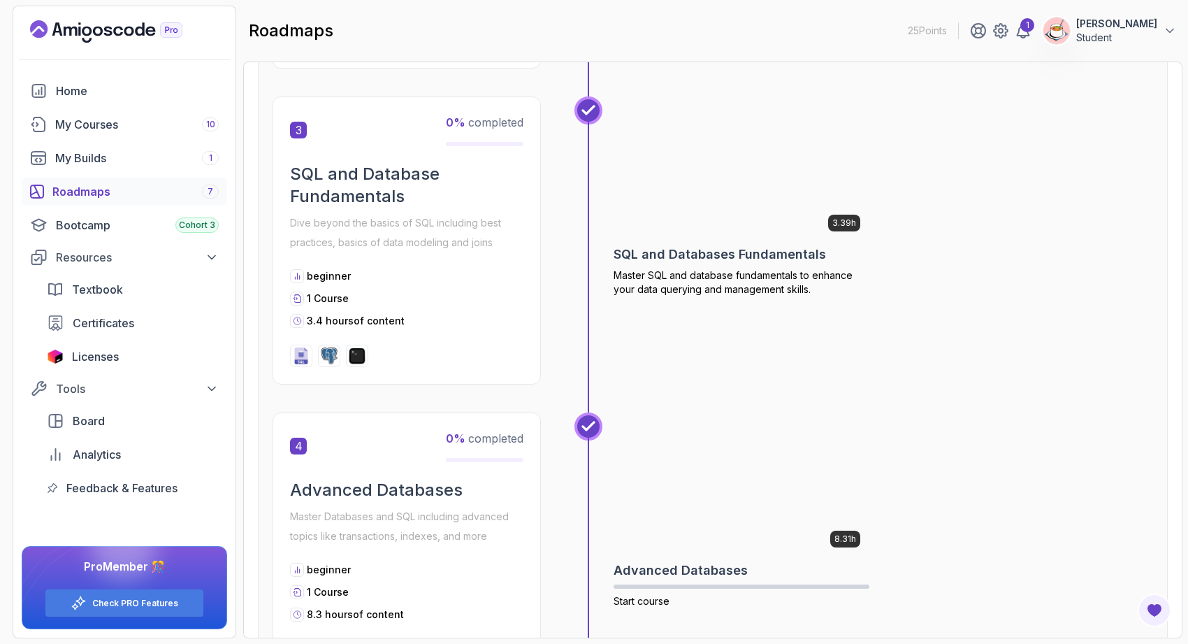
scroll to position [943, 0]
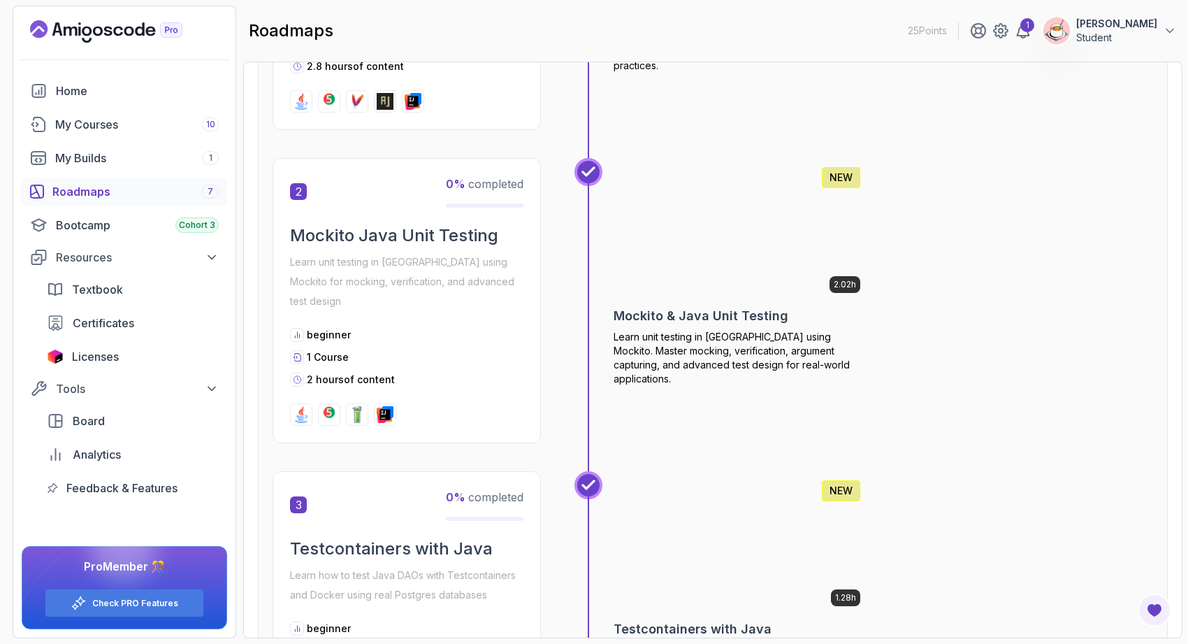
scroll to position [651, 0]
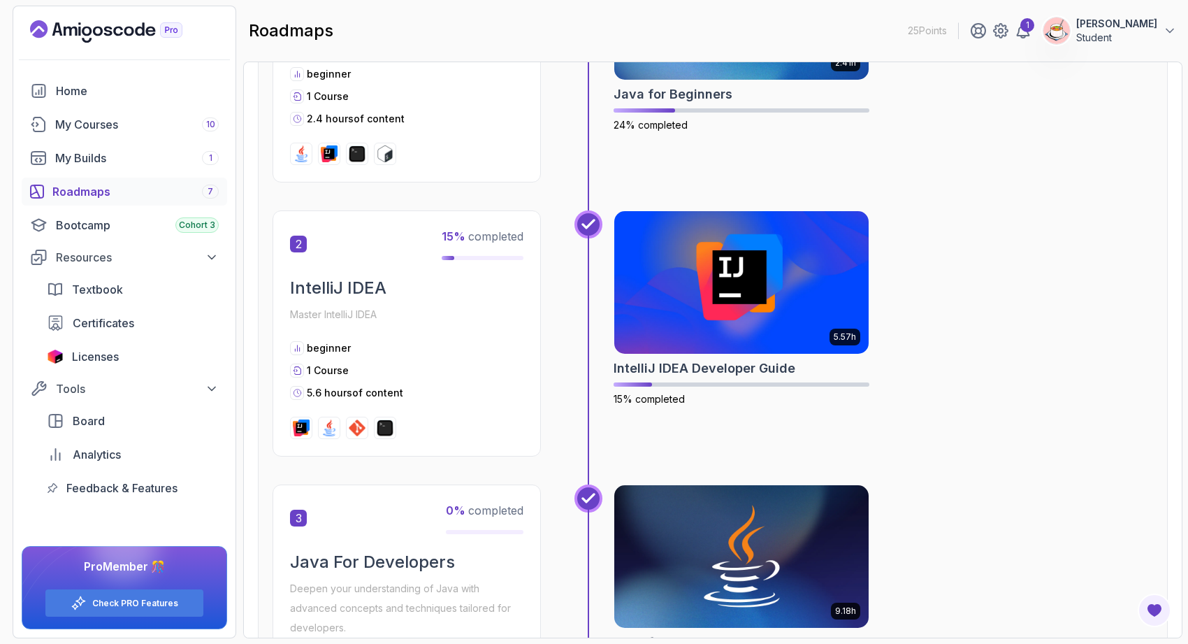
scroll to position [523, 0]
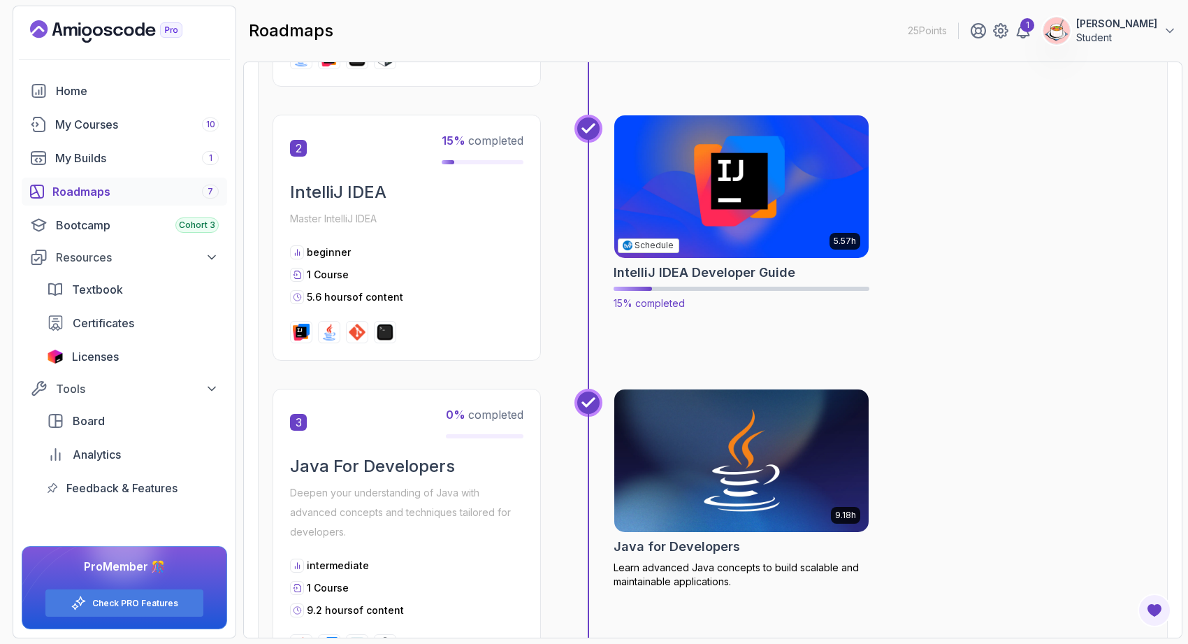
click at [776, 215] on img at bounding box center [741, 187] width 267 height 150
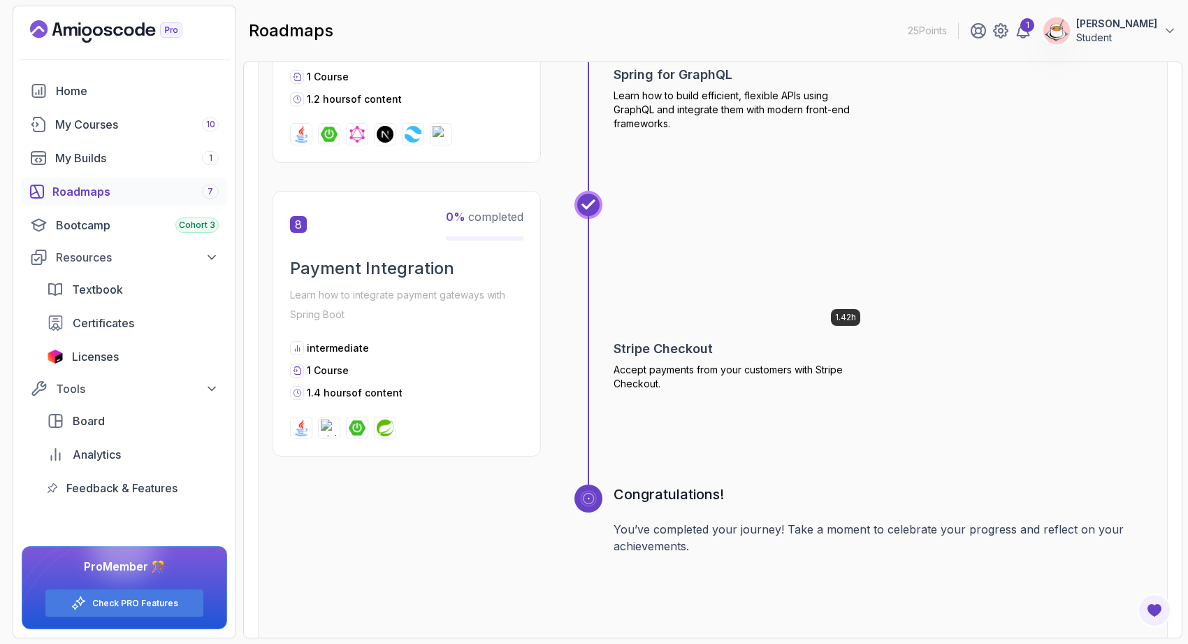
scroll to position [2249, 0]
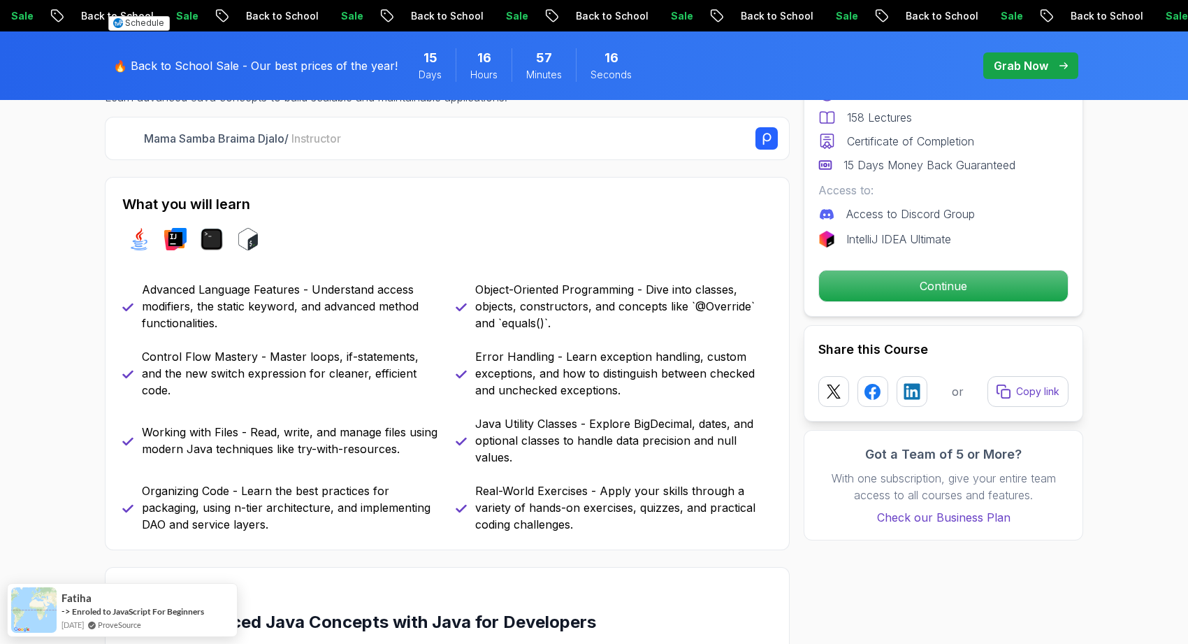
scroll to position [640, 0]
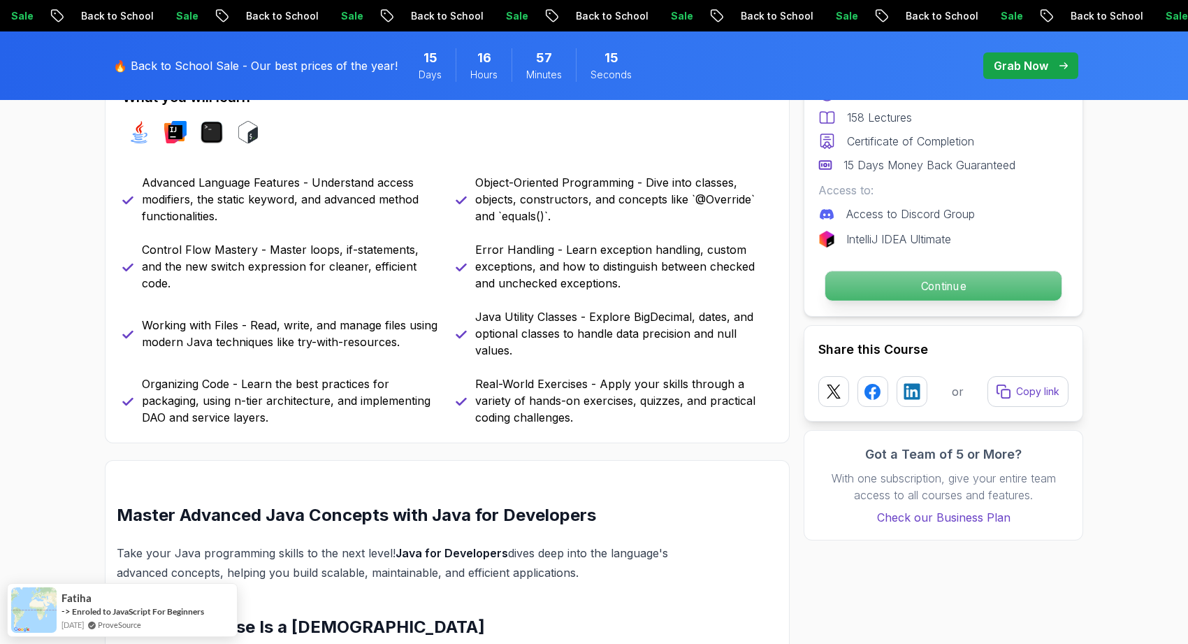
click at [857, 291] on p "Continue" at bounding box center [943, 285] width 236 height 29
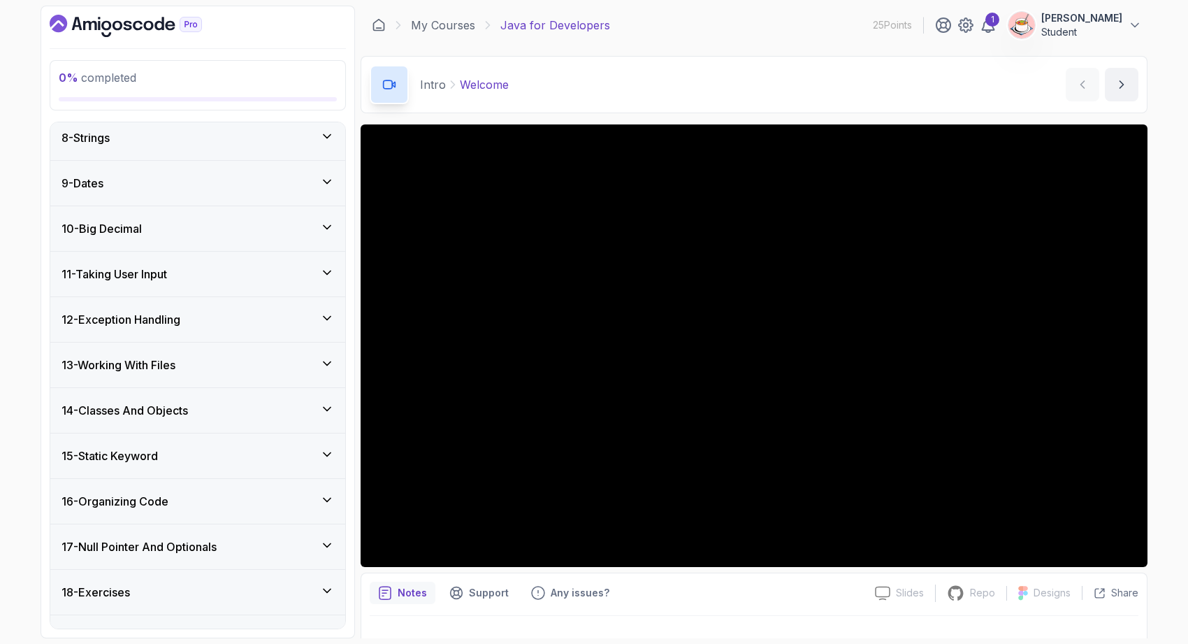
scroll to position [473, 0]
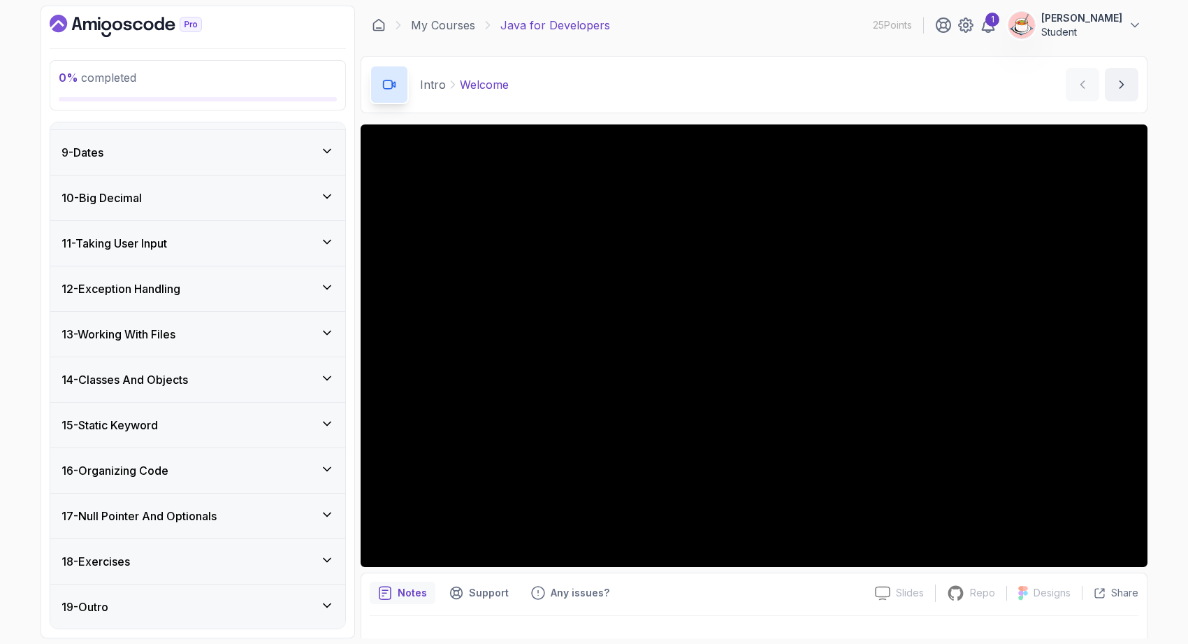
click at [291, 287] on div "12 - Exception Handling" at bounding box center [197, 288] width 273 height 17
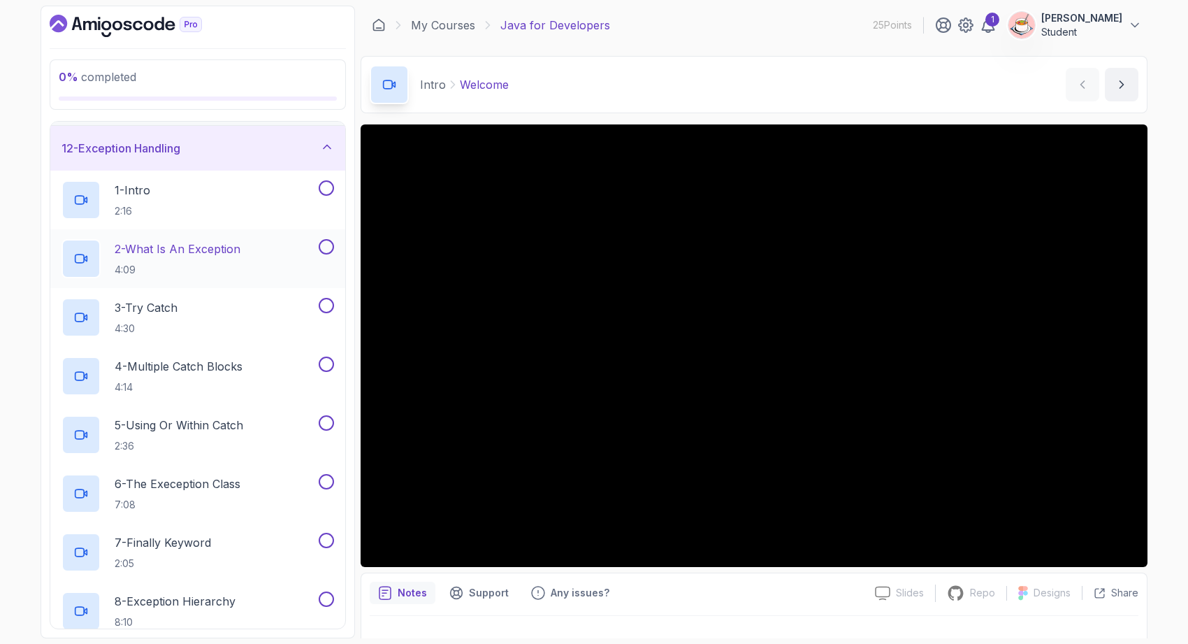
scroll to position [702, 0]
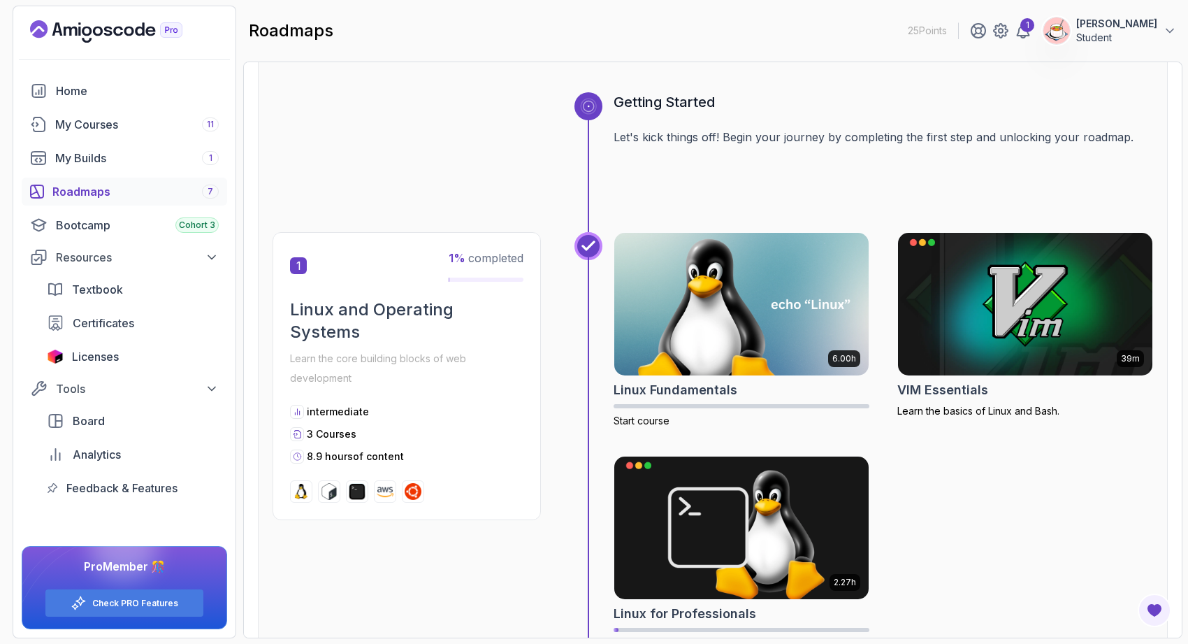
scroll to position [138, 0]
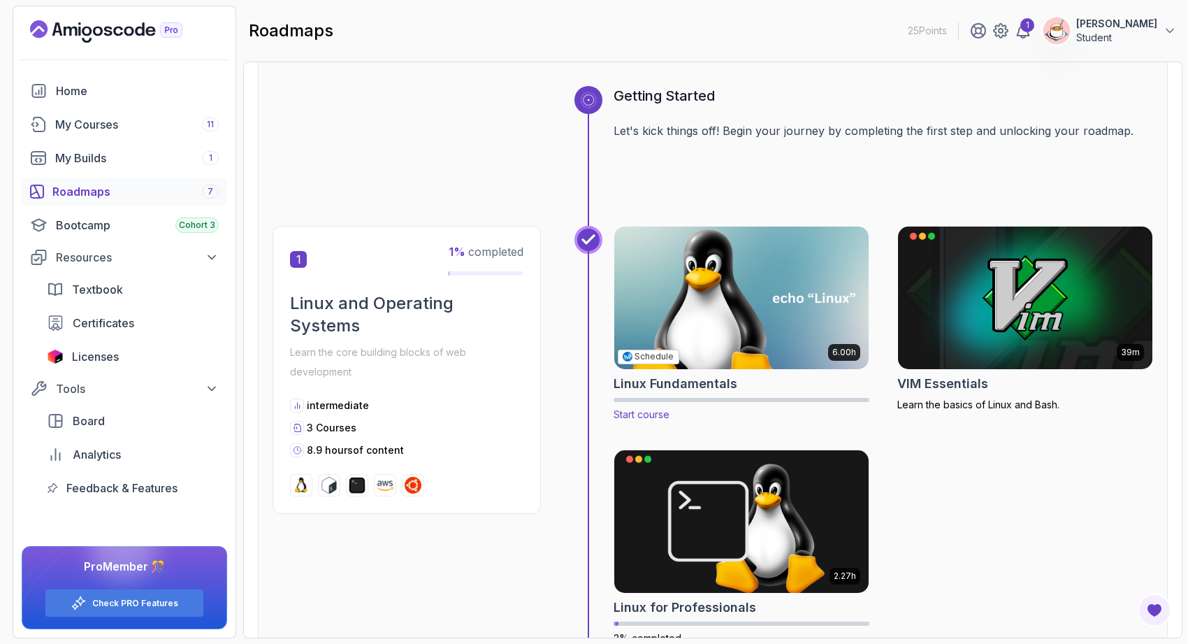
click at [796, 344] on img at bounding box center [741, 298] width 267 height 150
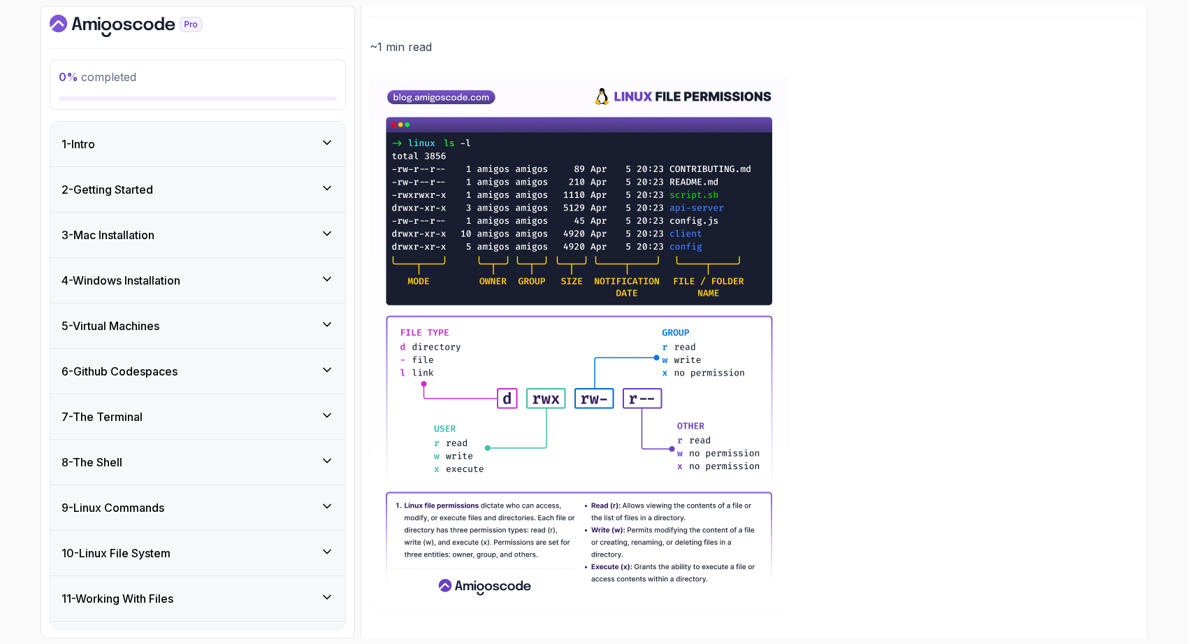
scroll to position [150, 0]
click at [295, 145] on div "1 - Intro" at bounding box center [197, 144] width 273 height 17
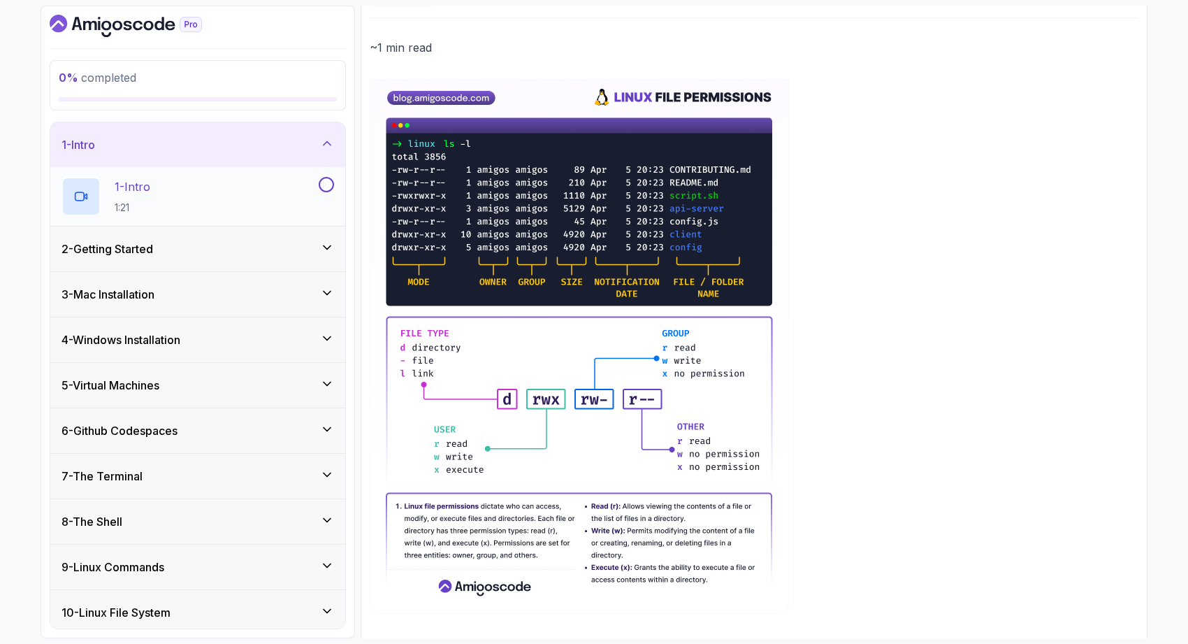
click at [293, 194] on div "1 - Intro 1:21" at bounding box center [188, 196] width 254 height 39
